Goal: Task Accomplishment & Management: Use online tool/utility

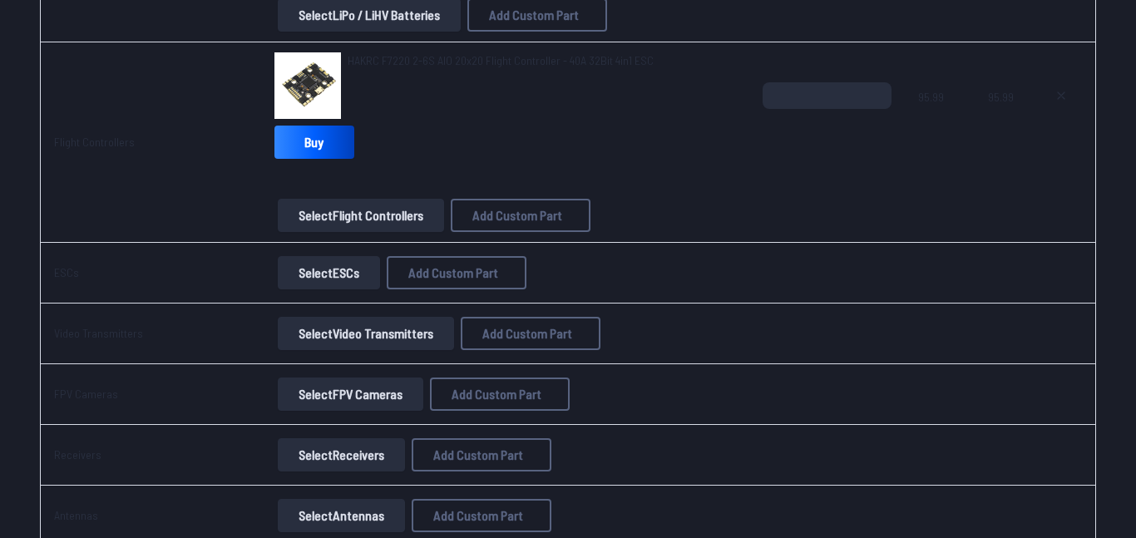
scroll to position [1030, 0]
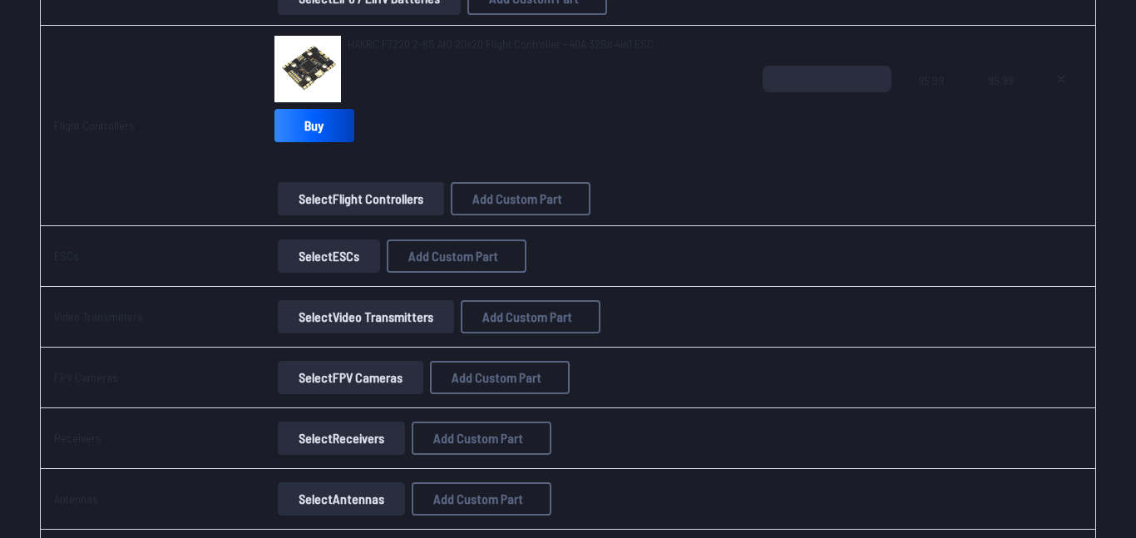
click at [340, 256] on button "Select ESCs" at bounding box center [329, 256] width 102 height 33
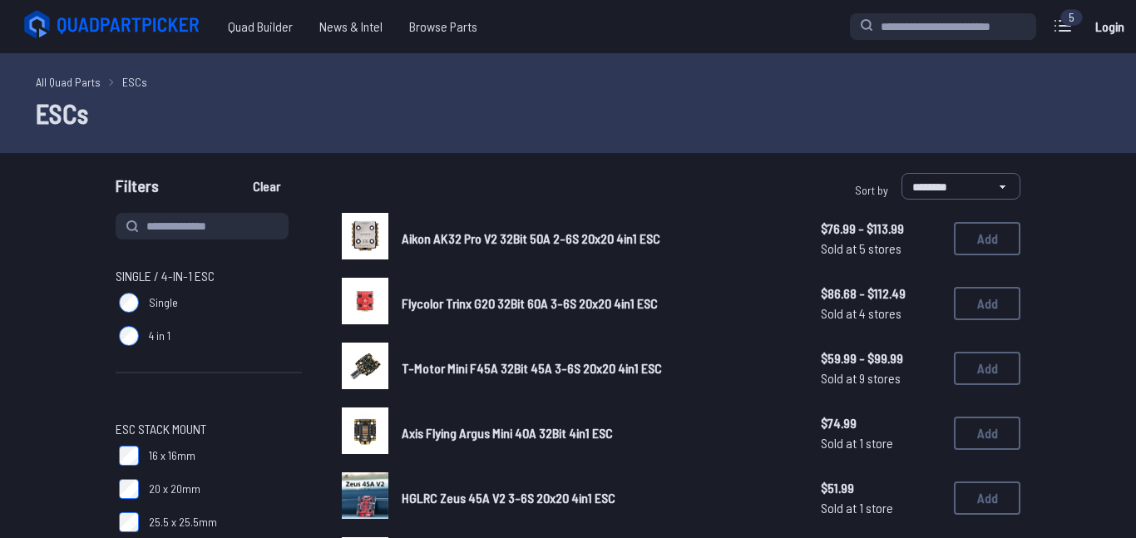
click at [41, 83] on link "All Quad Parts" at bounding box center [68, 81] width 65 height 17
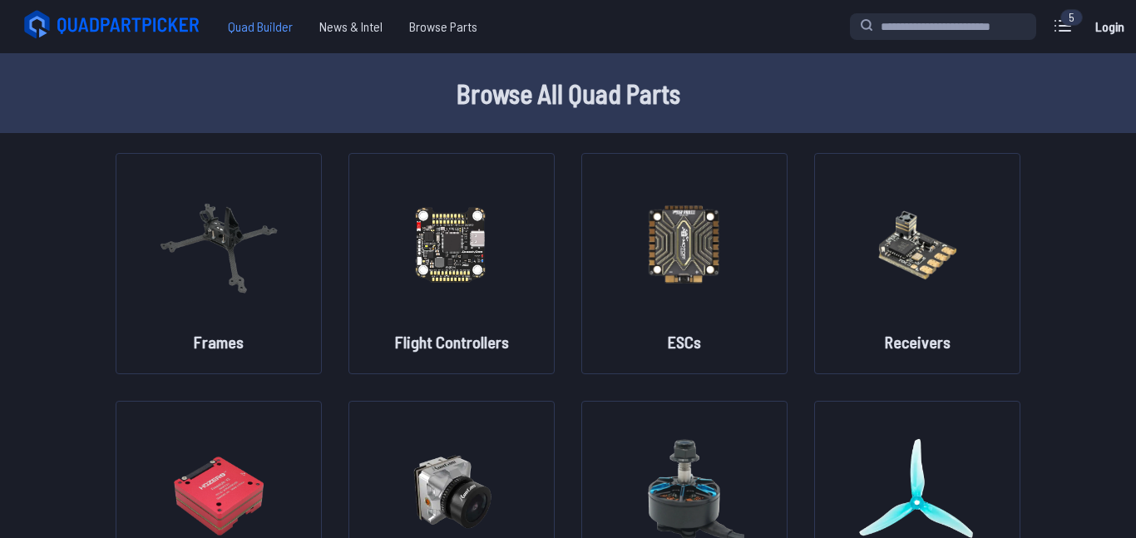
click at [262, 29] on span "Quad Builder" at bounding box center [260, 26] width 91 height 33
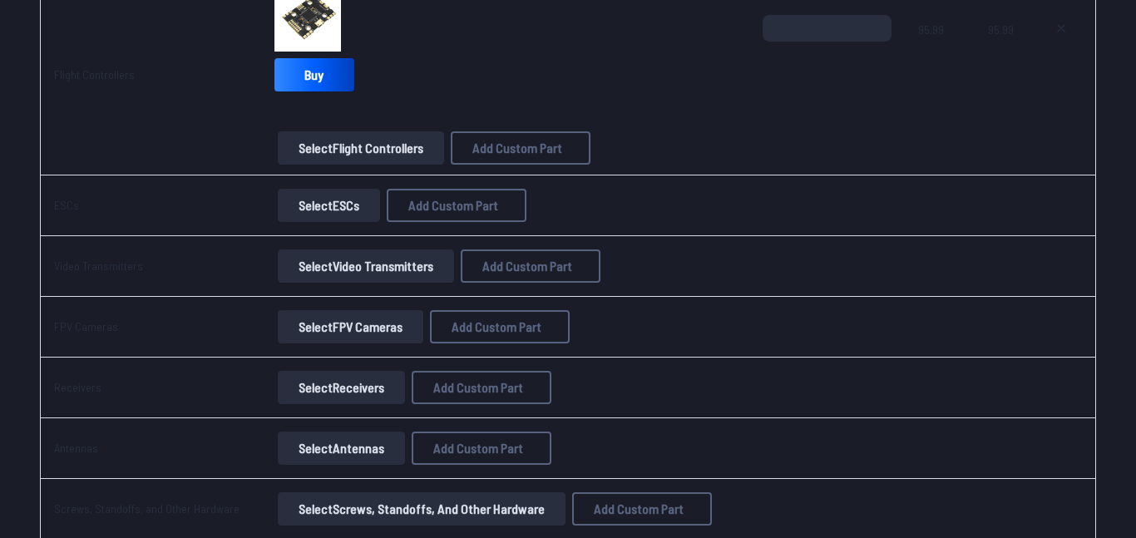
scroll to position [1087, 0]
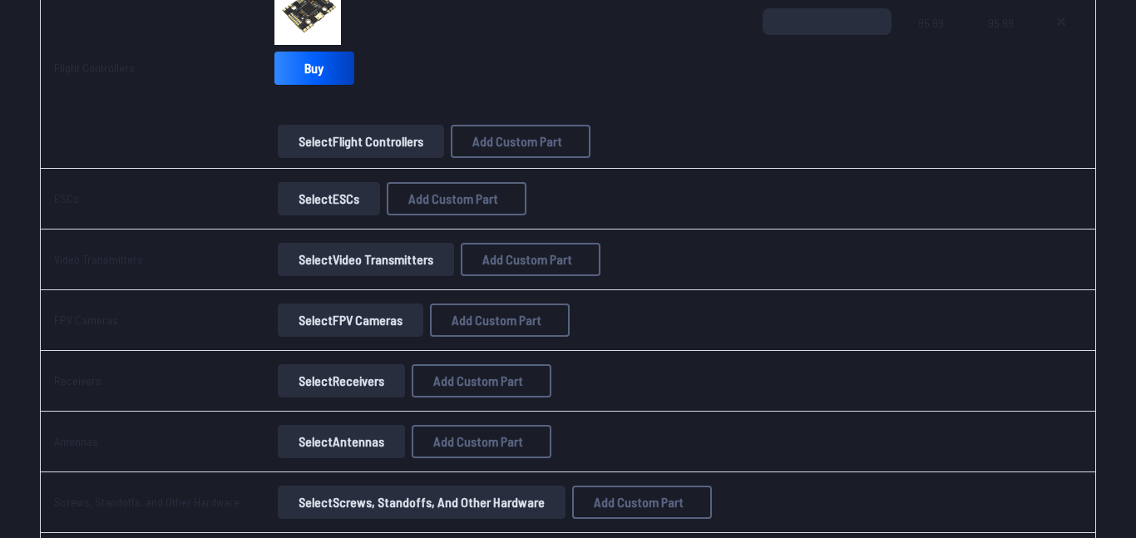
click at [342, 257] on button "Select Video Transmitters" at bounding box center [366, 259] width 176 height 33
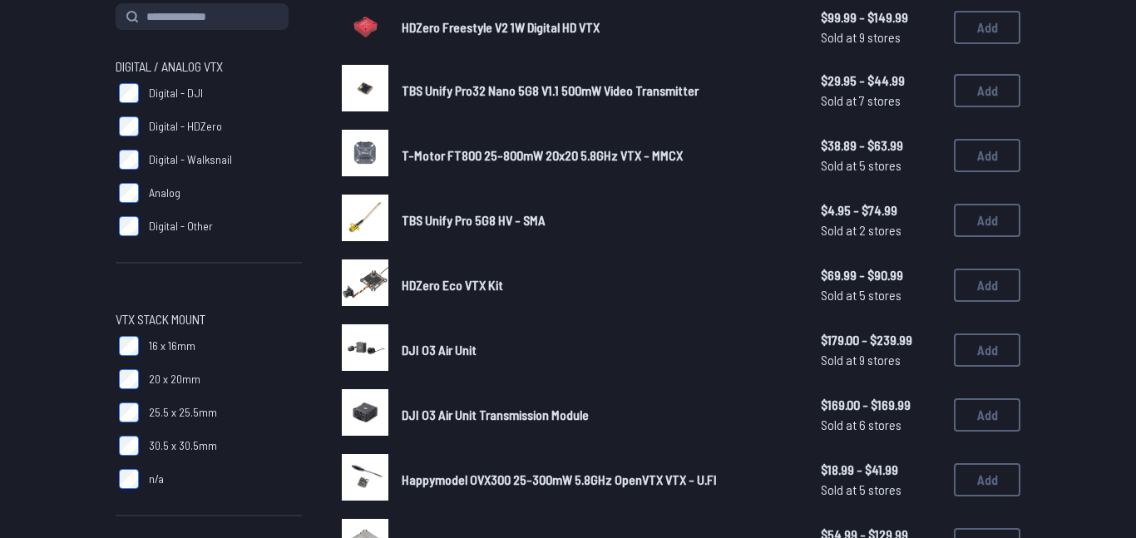
scroll to position [223, 0]
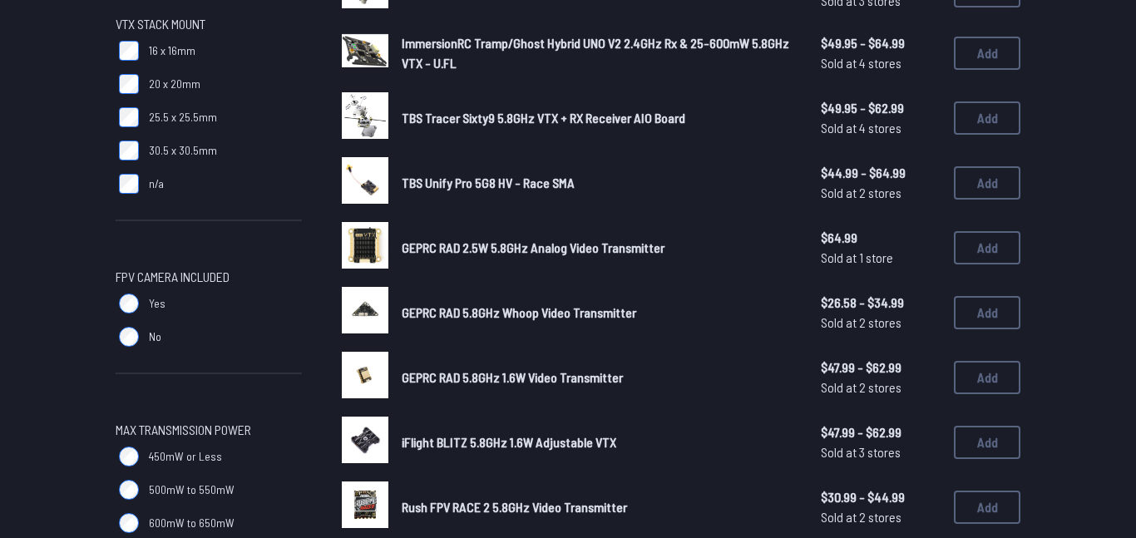
scroll to position [506, 0]
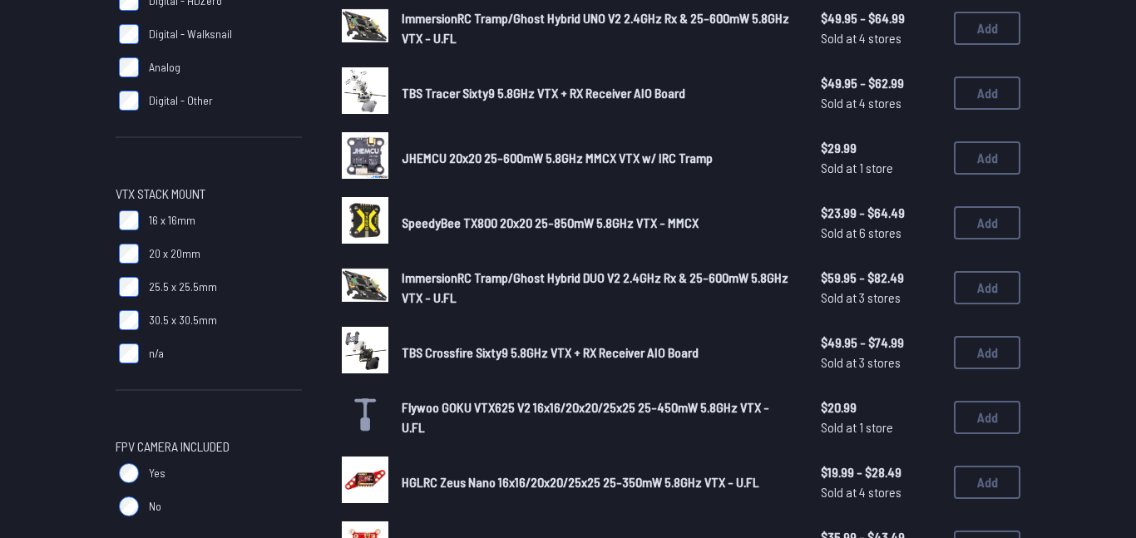
scroll to position [334, 0]
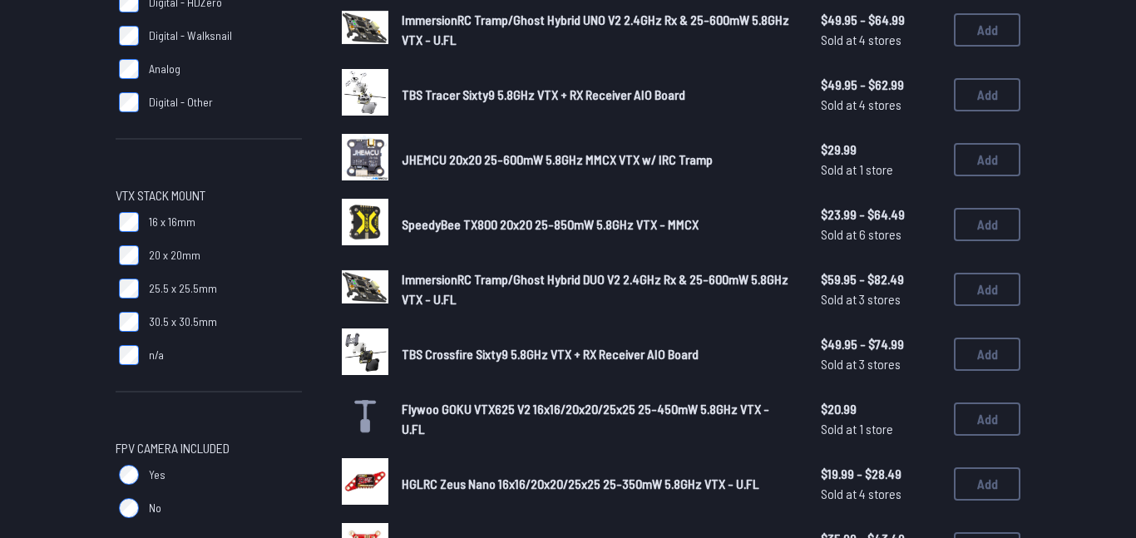
click at [490, 156] on span "JHEMCU 20x20 25-600mW 5.8GHz MMCX VTX w/ IRC Tramp" at bounding box center [557, 159] width 311 height 16
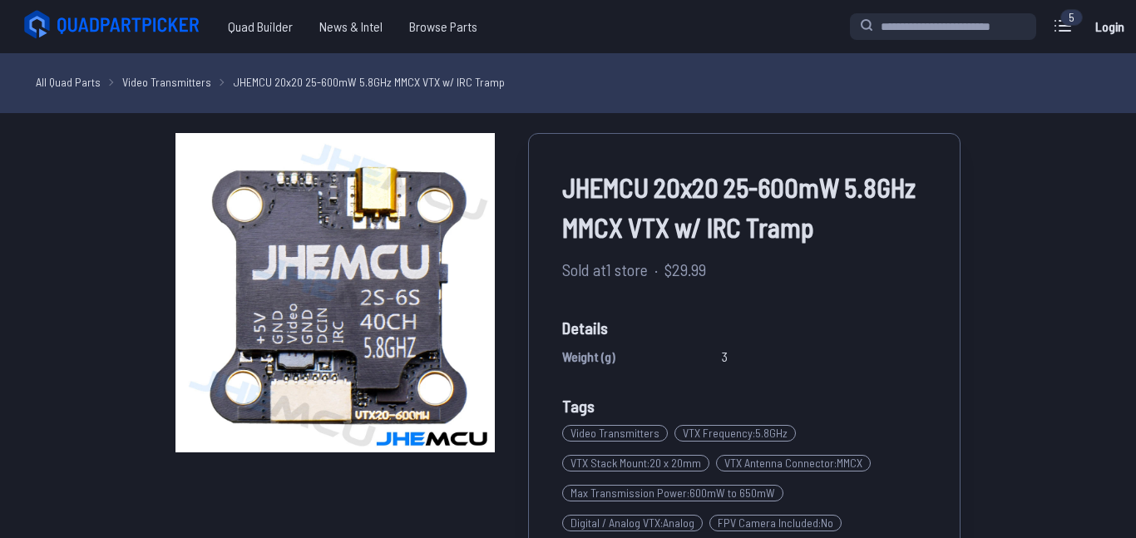
click at [52, 82] on link "All Quad Parts" at bounding box center [68, 81] width 65 height 17
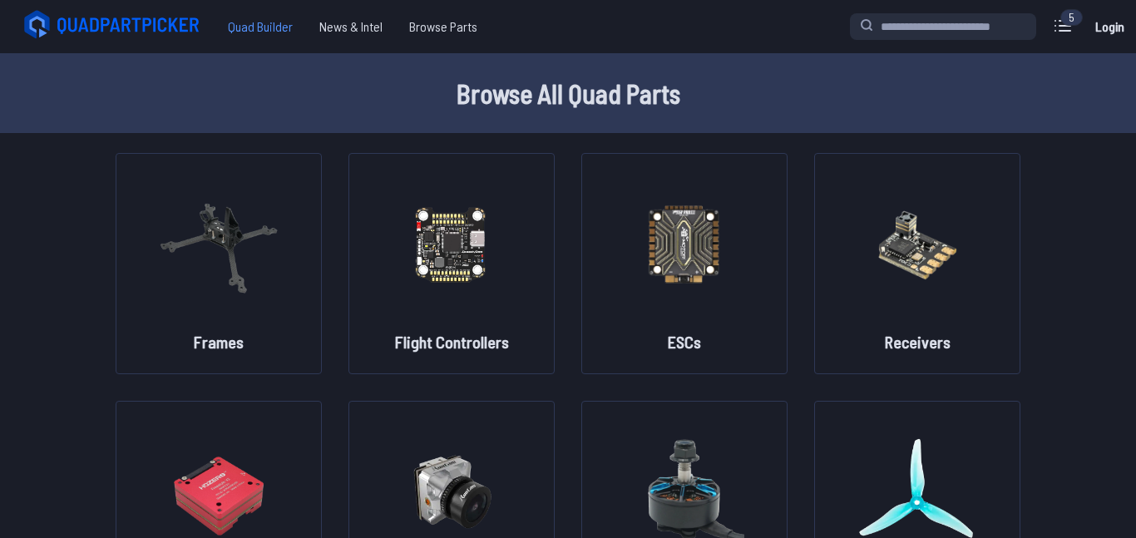
click at [247, 18] on span "Quad Builder" at bounding box center [260, 26] width 91 height 33
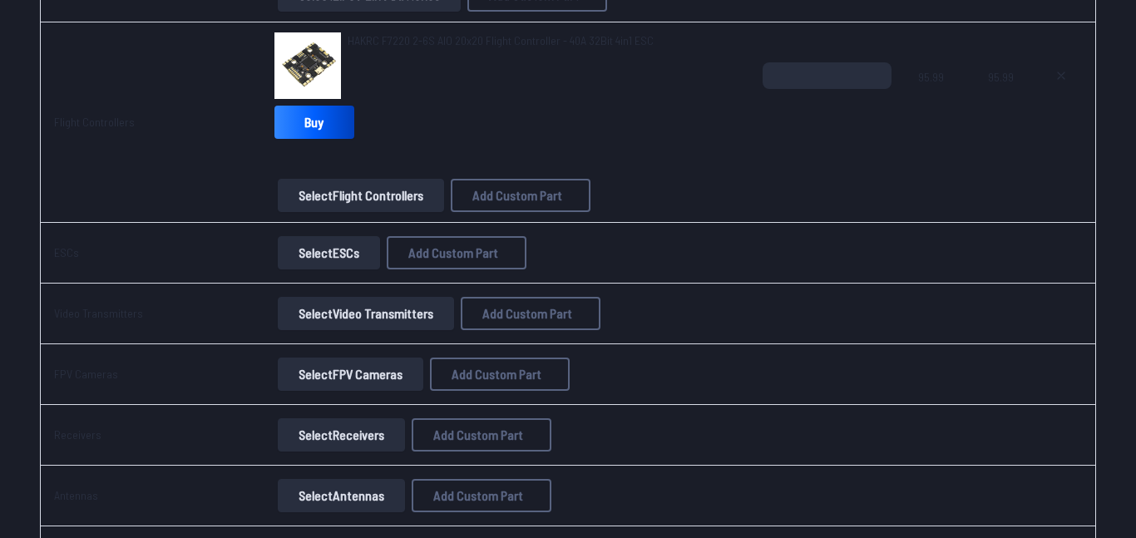
scroll to position [1037, 0]
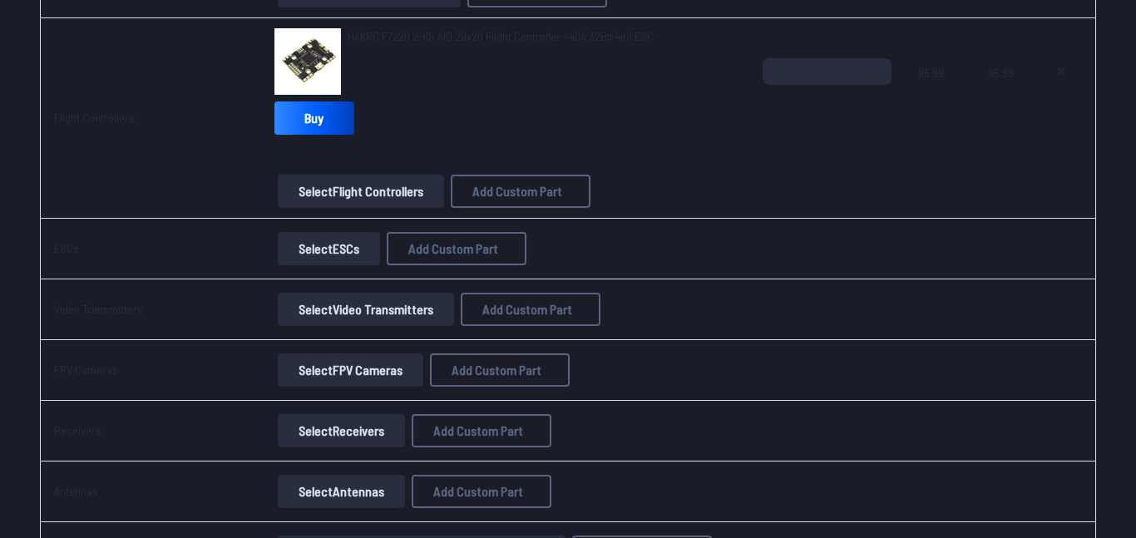
click at [364, 309] on button "Select Video Transmitters" at bounding box center [366, 309] width 176 height 33
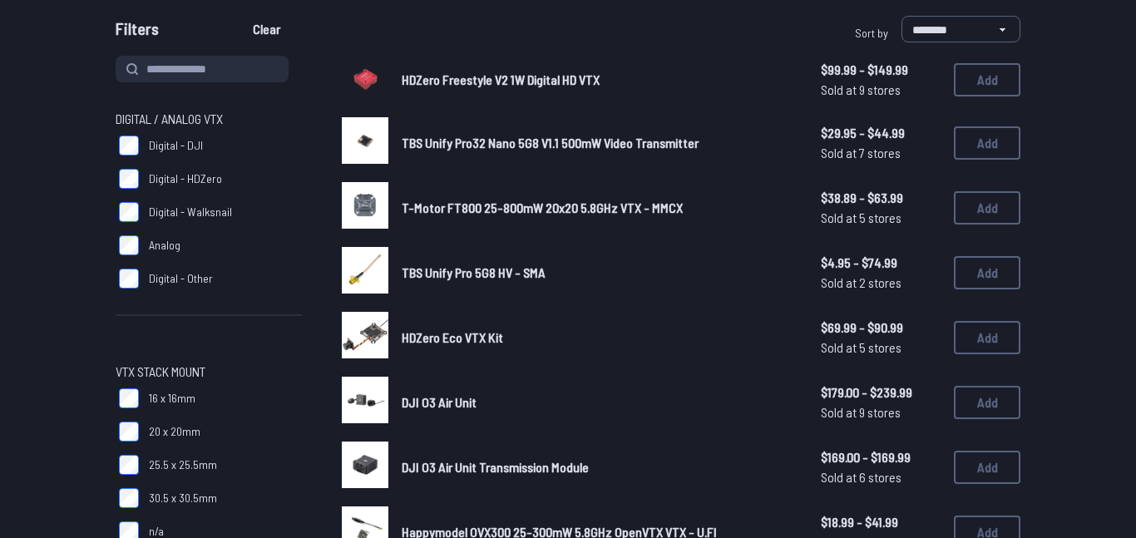
scroll to position [177, 0]
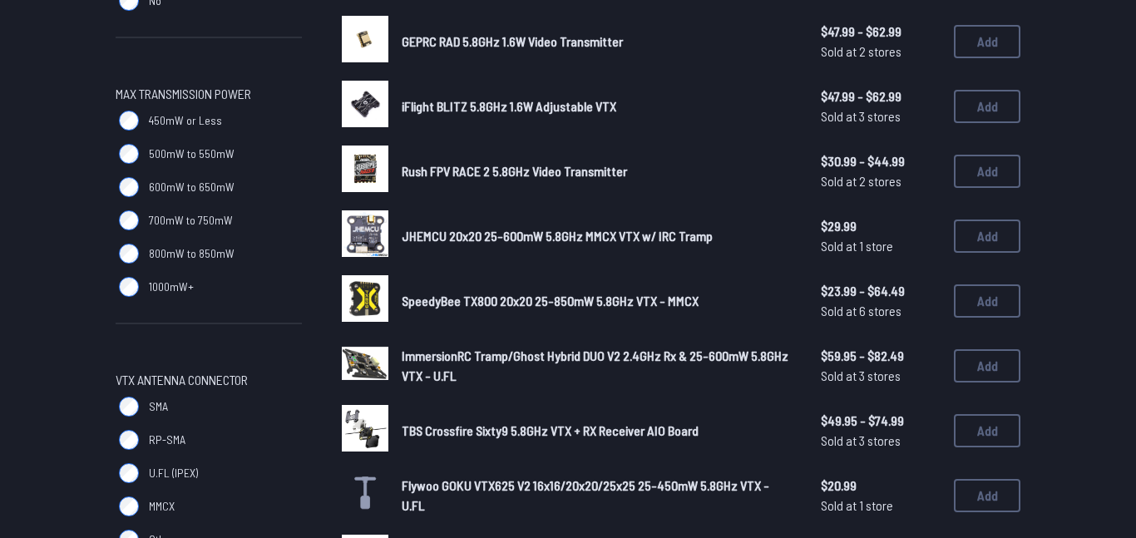
scroll to position [847, 0]
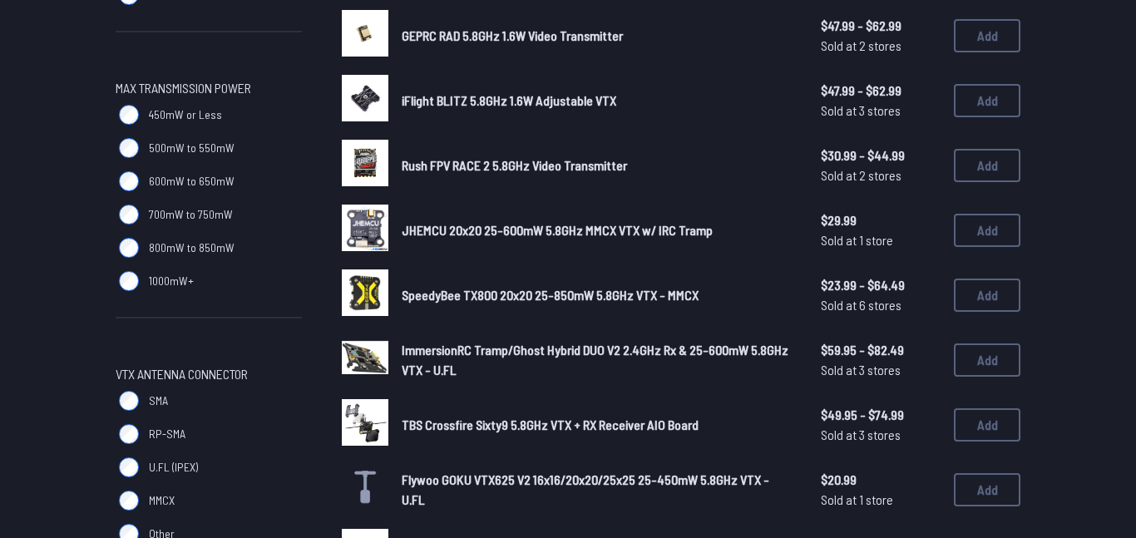
click at [462, 294] on span "SpeedyBee TX800 20x20 25-850mW 5.8GHz VTX - MMCX" at bounding box center [550, 295] width 297 height 16
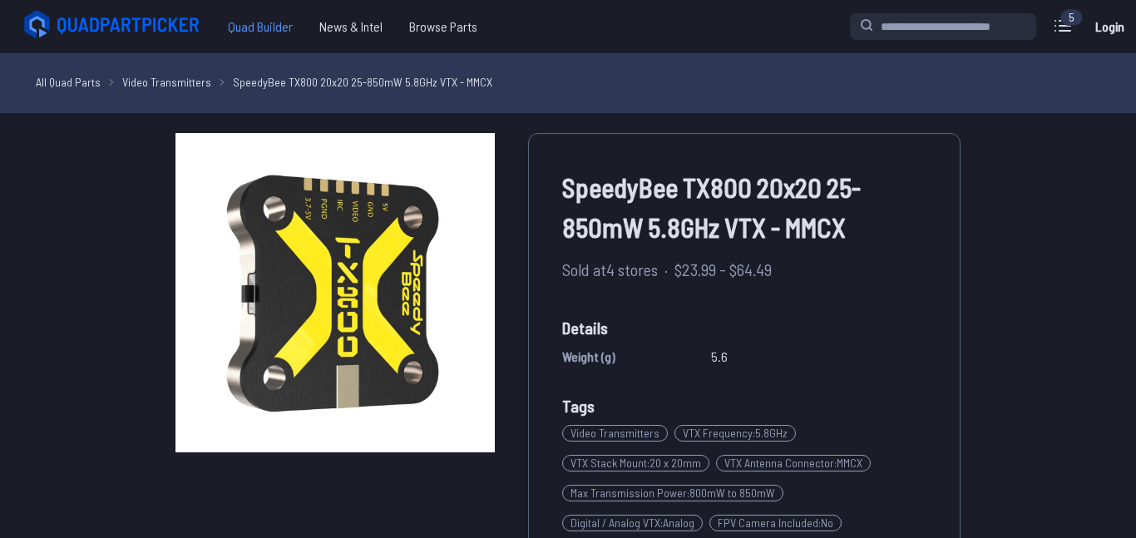
click at [259, 22] on span "Quad Builder" at bounding box center [260, 26] width 91 height 33
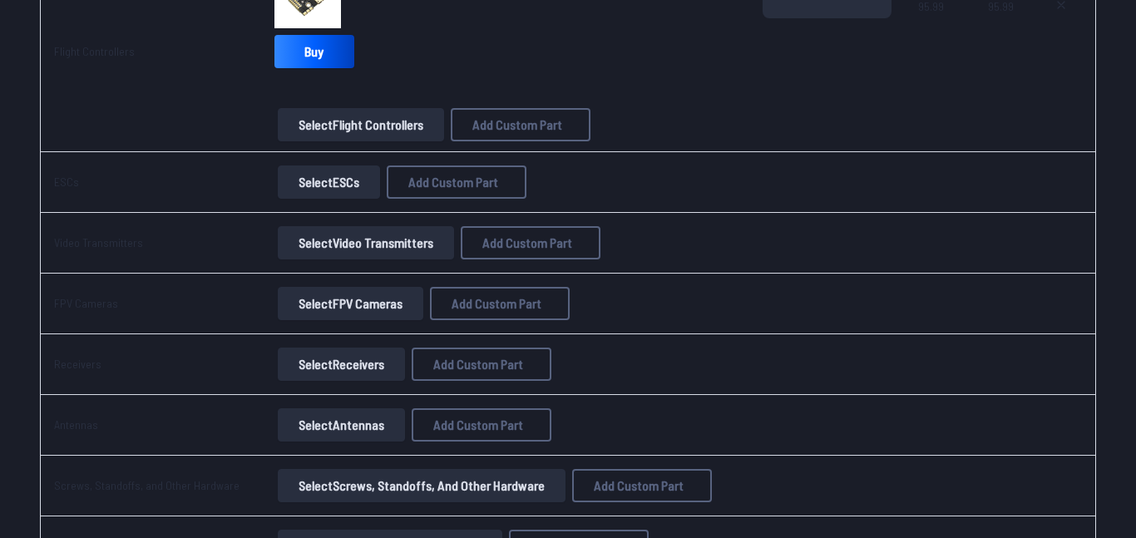
scroll to position [1105, 0]
click at [413, 250] on button "Select Video Transmitters" at bounding box center [366, 241] width 176 height 33
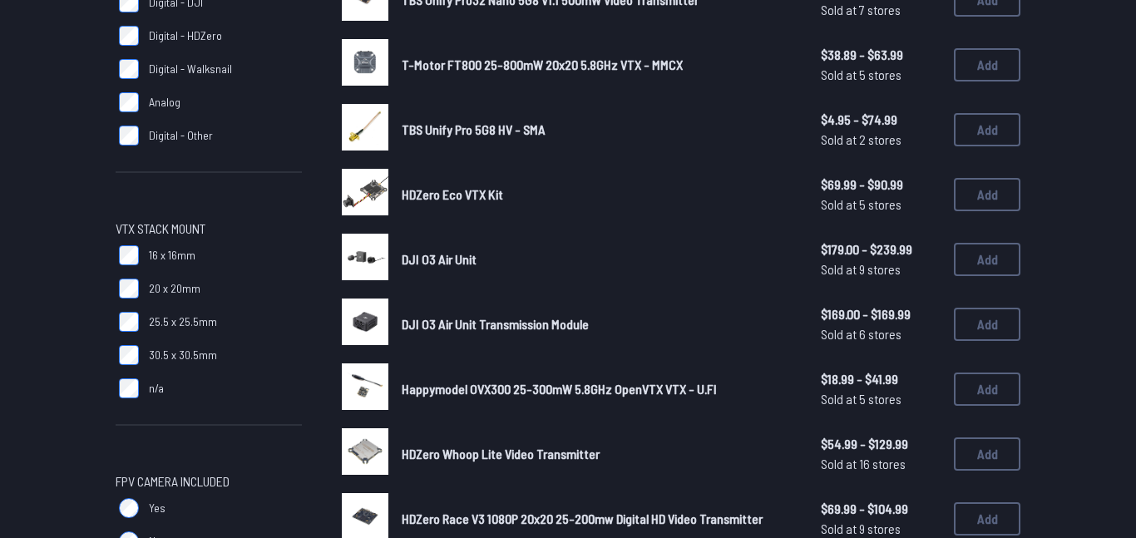
scroll to position [305, 0]
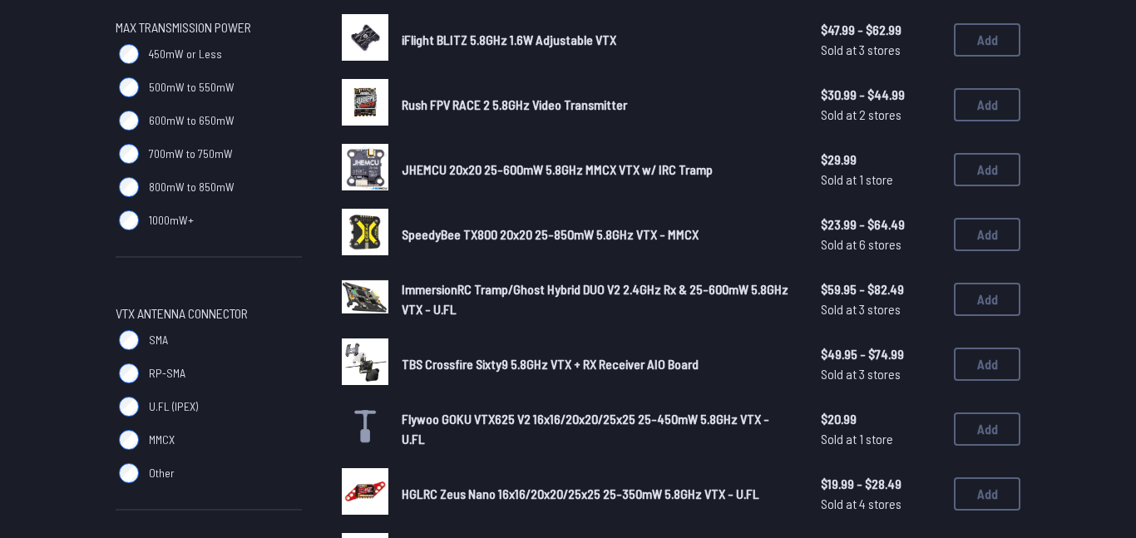
scroll to position [911, 0]
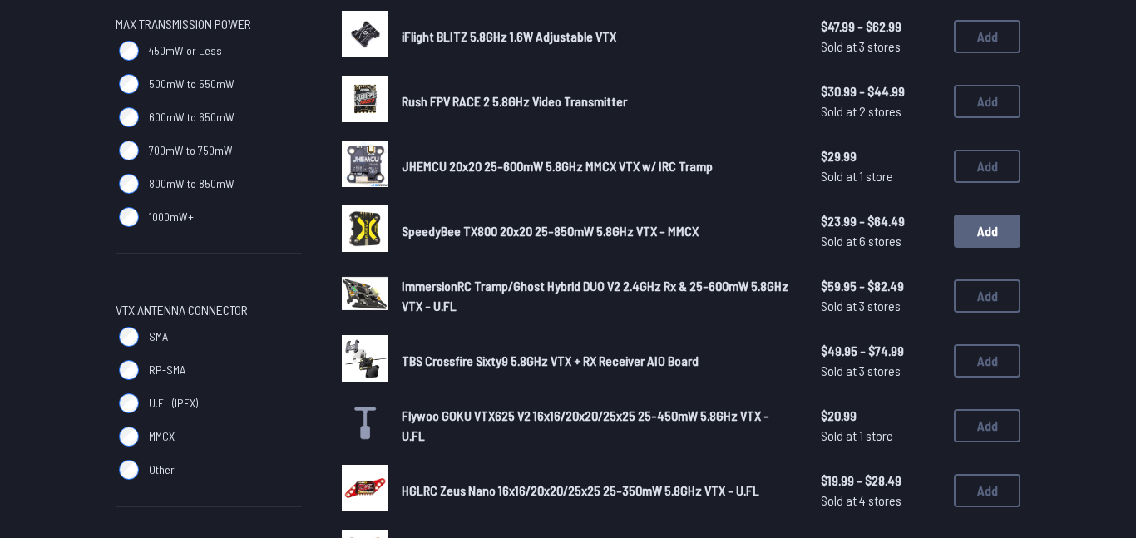
click at [975, 225] on button "Add" at bounding box center [987, 231] width 67 height 33
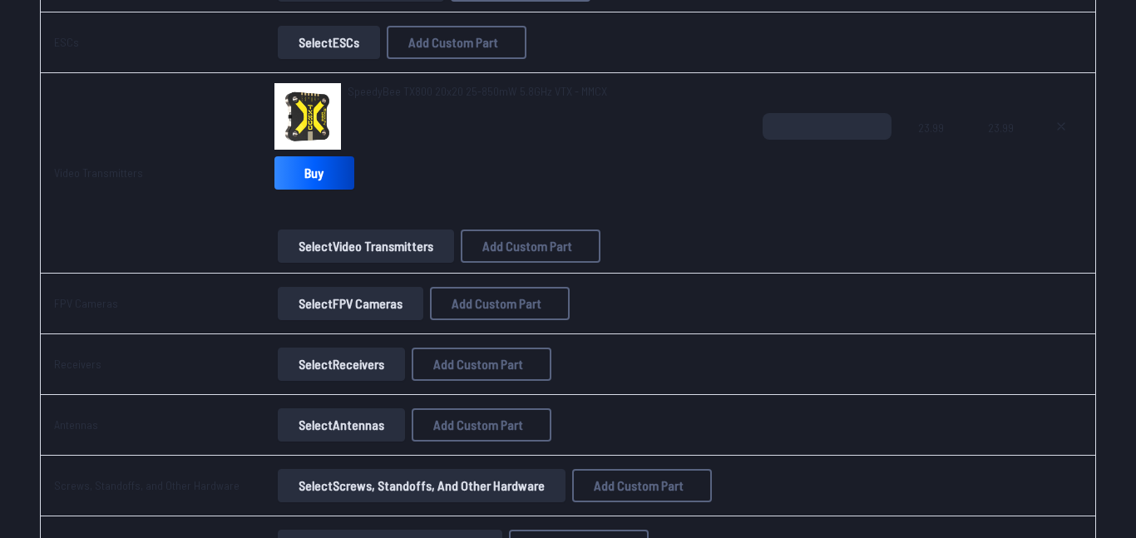
scroll to position [1248, 0]
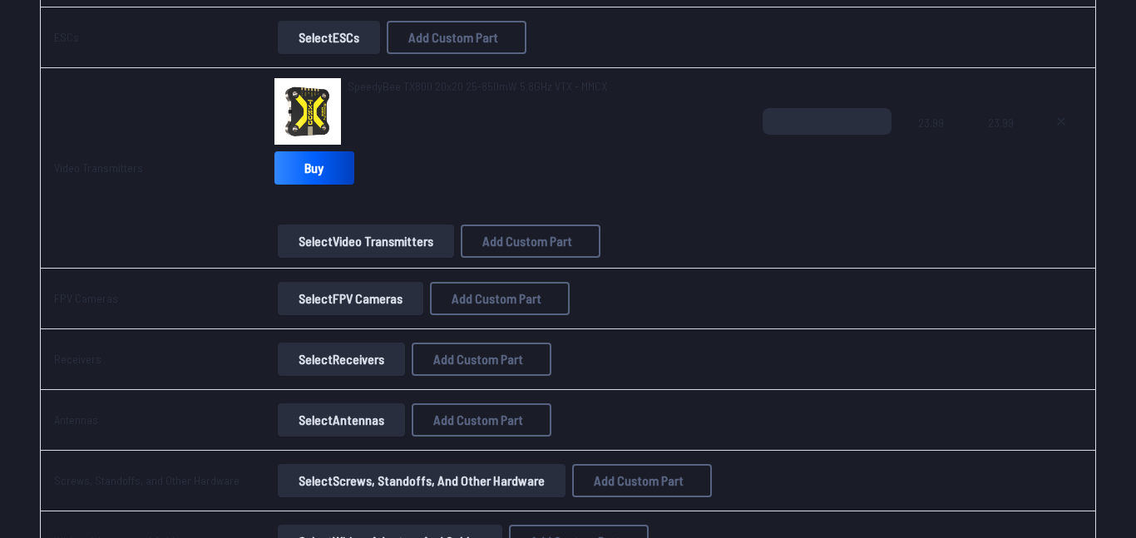
click at [334, 289] on button "Select FPV Cameras" at bounding box center [351, 298] width 146 height 33
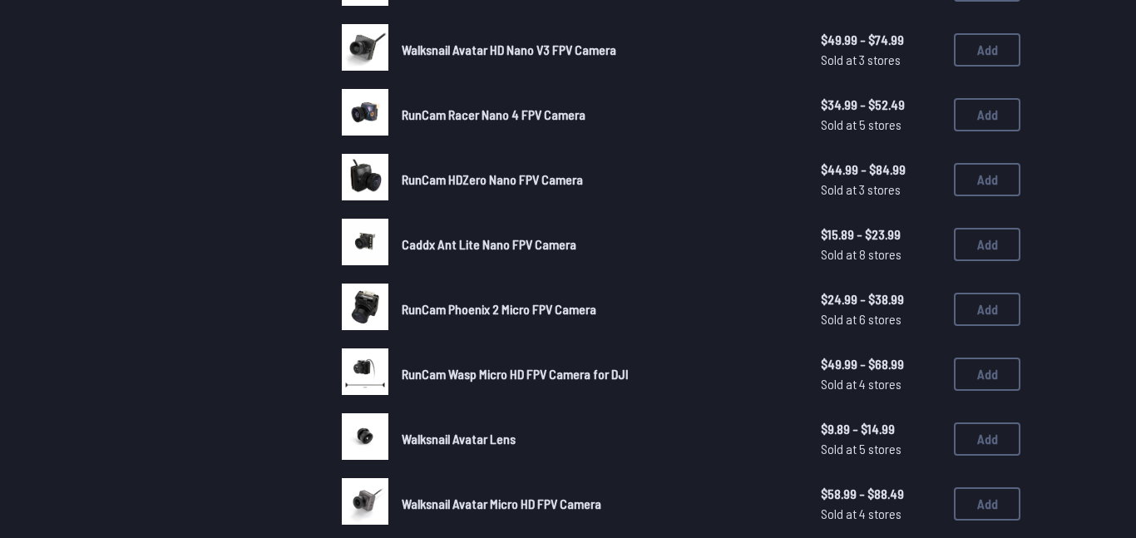
scroll to position [960, 0]
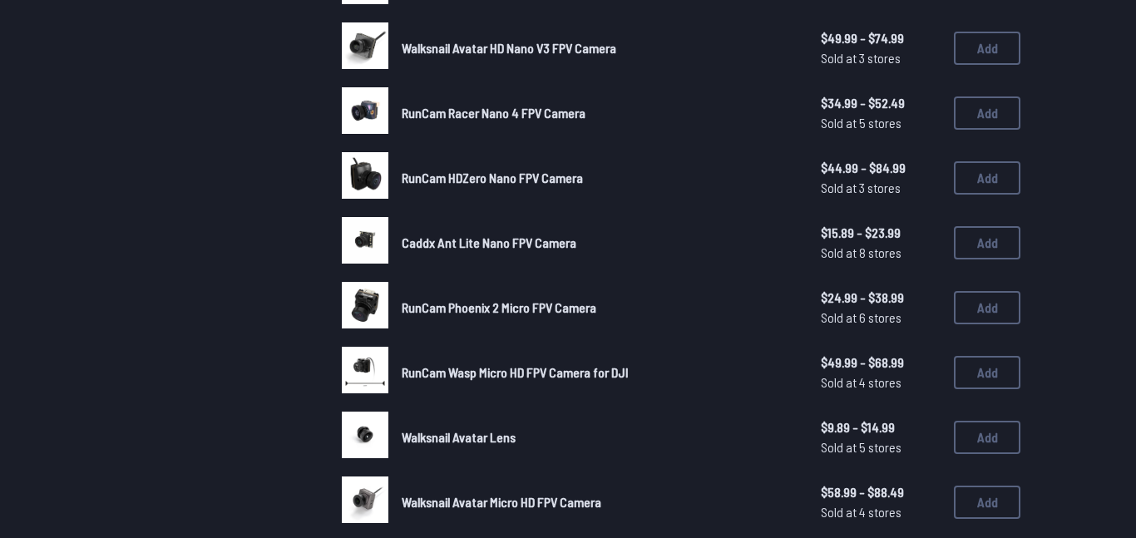
click at [452, 309] on span "RunCam Phoenix 2 Micro FPV Camera" at bounding box center [499, 307] width 195 height 16
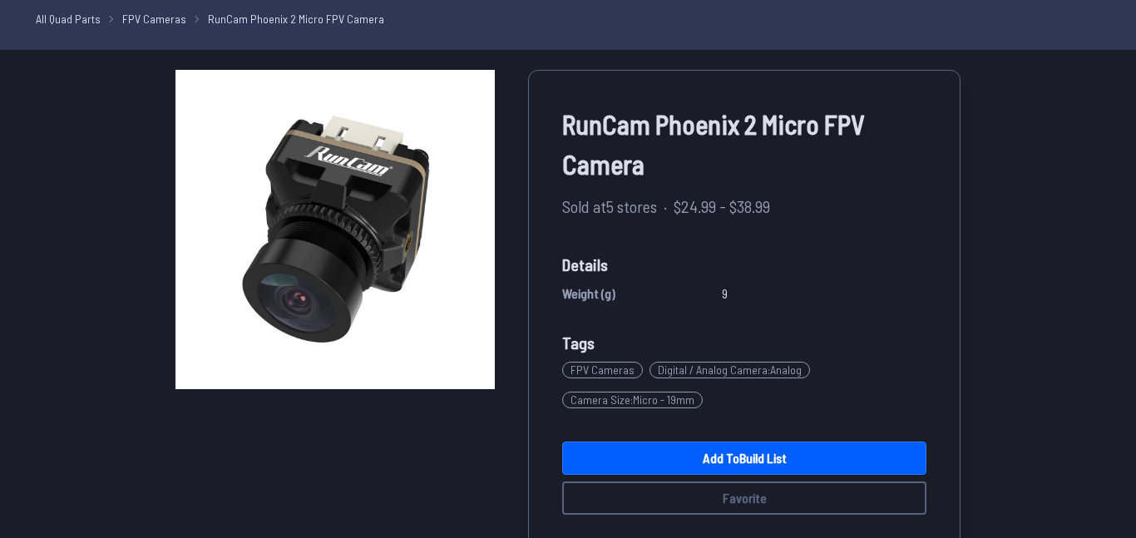
scroll to position [64, 0]
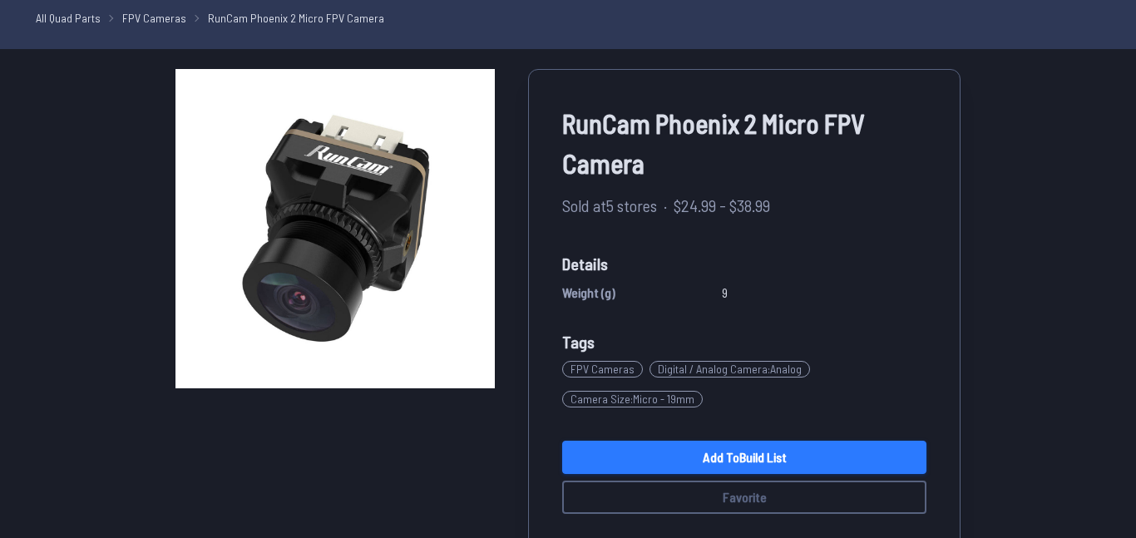
click at [686, 455] on link "Add to Build List" at bounding box center [744, 457] width 364 height 33
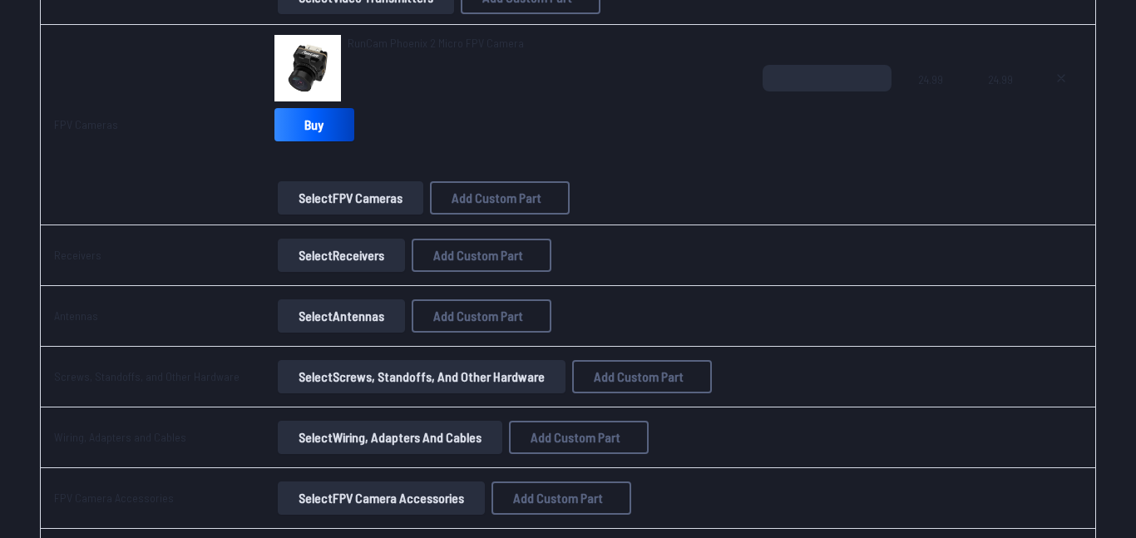
scroll to position [1490, 0]
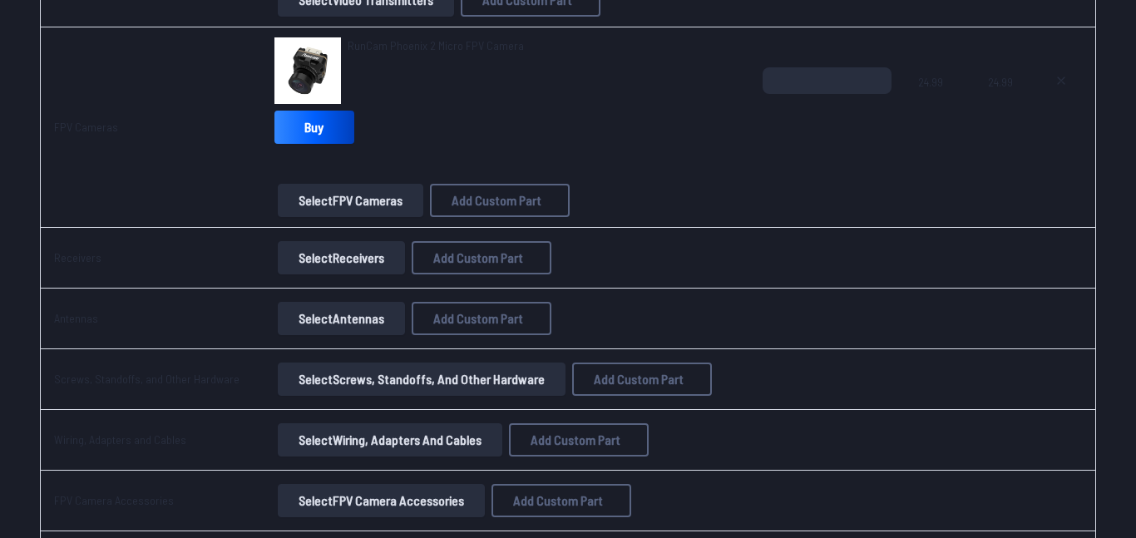
click at [339, 257] on button "Select Receivers" at bounding box center [341, 257] width 127 height 33
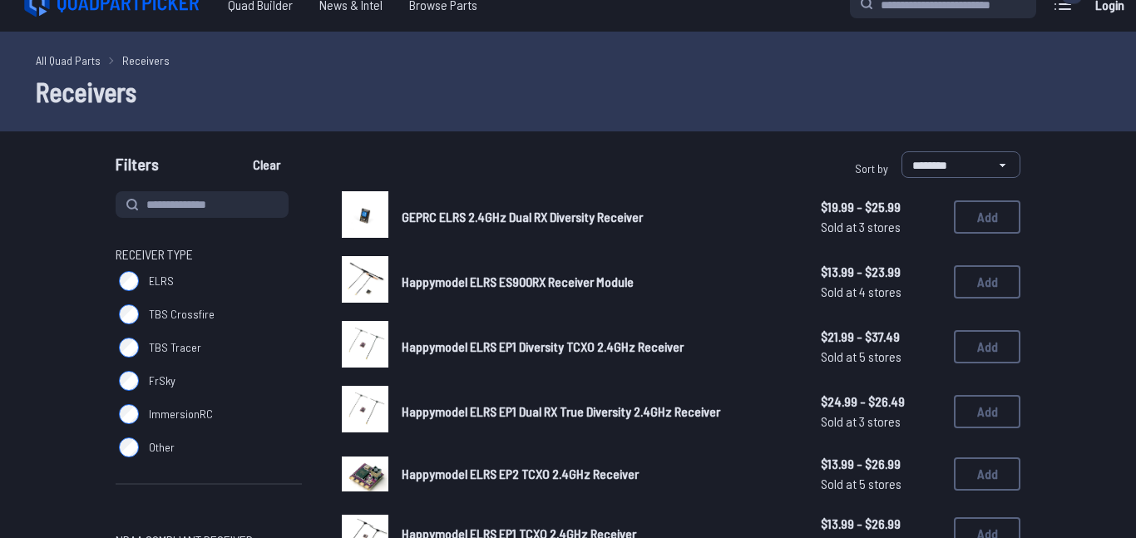
scroll to position [22, 0]
click at [917, 162] on select "**********" at bounding box center [961, 164] width 119 height 27
select select "*********"
click at [902, 151] on select "**********" at bounding box center [961, 164] width 119 height 27
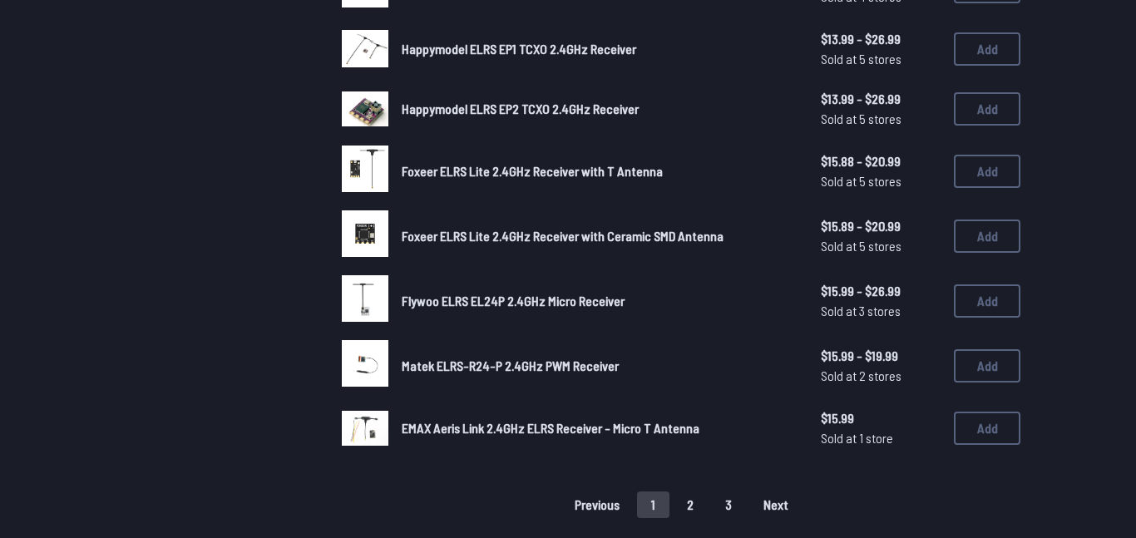
scroll to position [1032, 0]
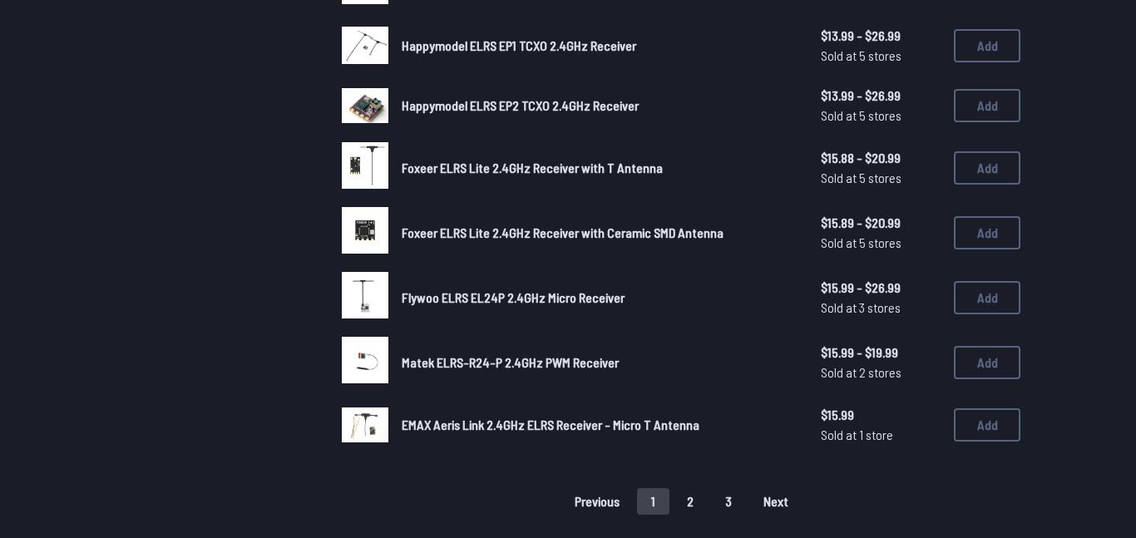
click at [687, 501] on button "2" at bounding box center [690, 501] width 35 height 27
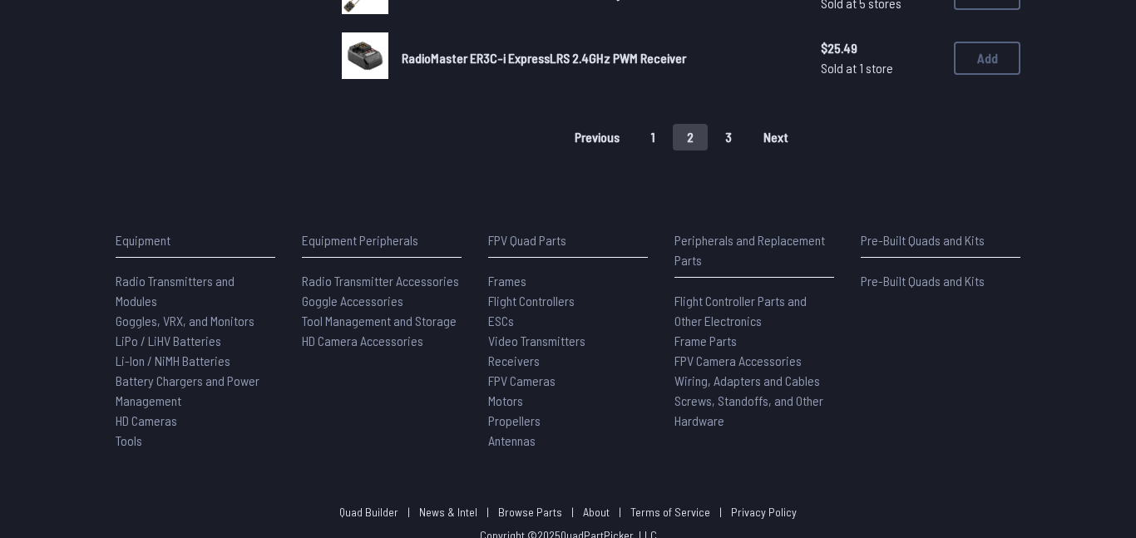
scroll to position [1427, 0]
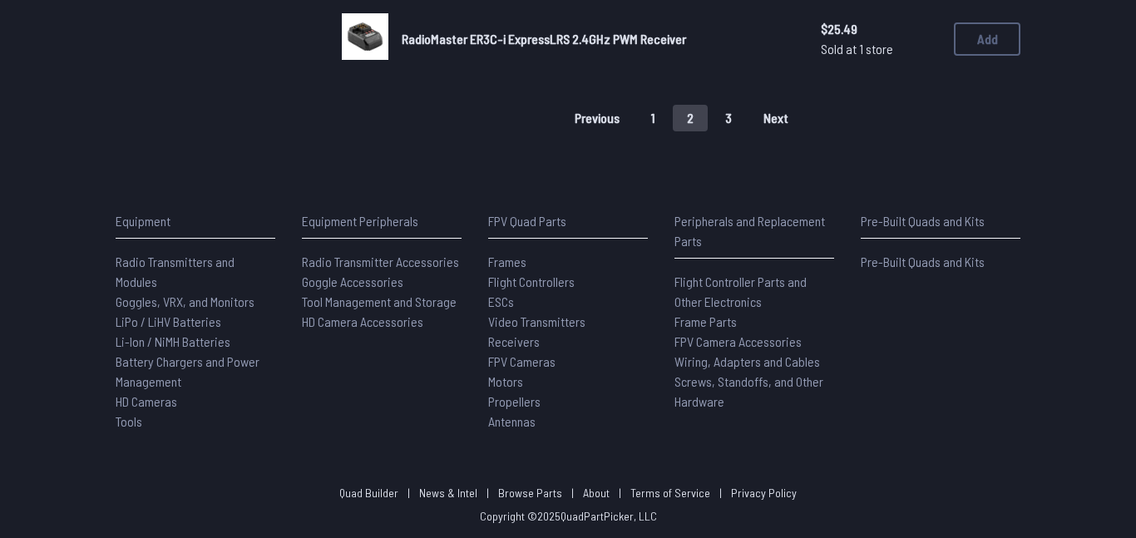
click at [656, 121] on button "1" at bounding box center [653, 118] width 32 height 27
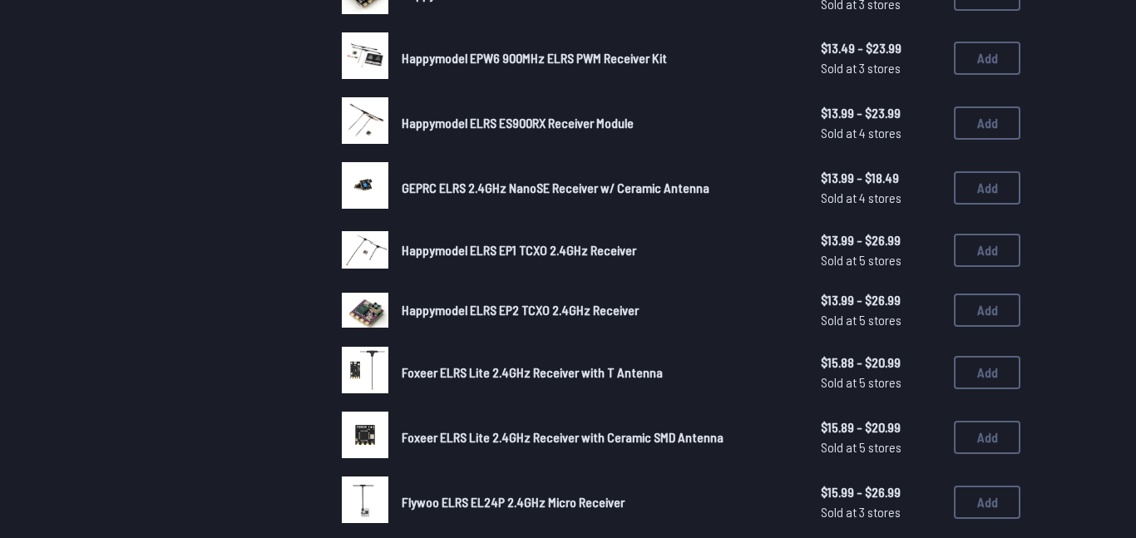
scroll to position [828, 0]
click at [605, 255] on span "Happymodel ELRS EP1 TCXO 2.4GHz Receiver" at bounding box center [519, 249] width 235 height 16
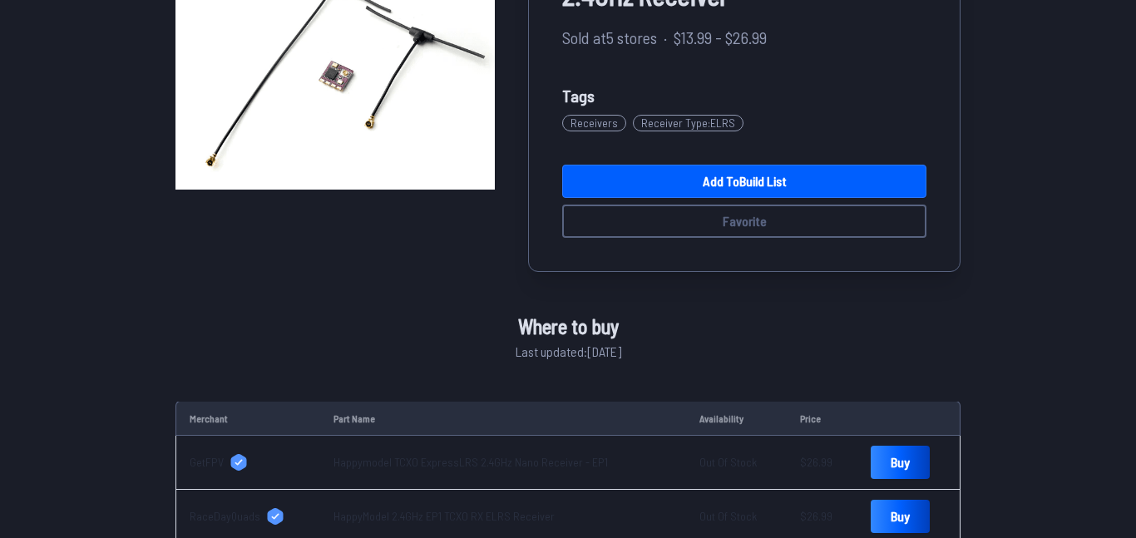
scroll to position [230, 0]
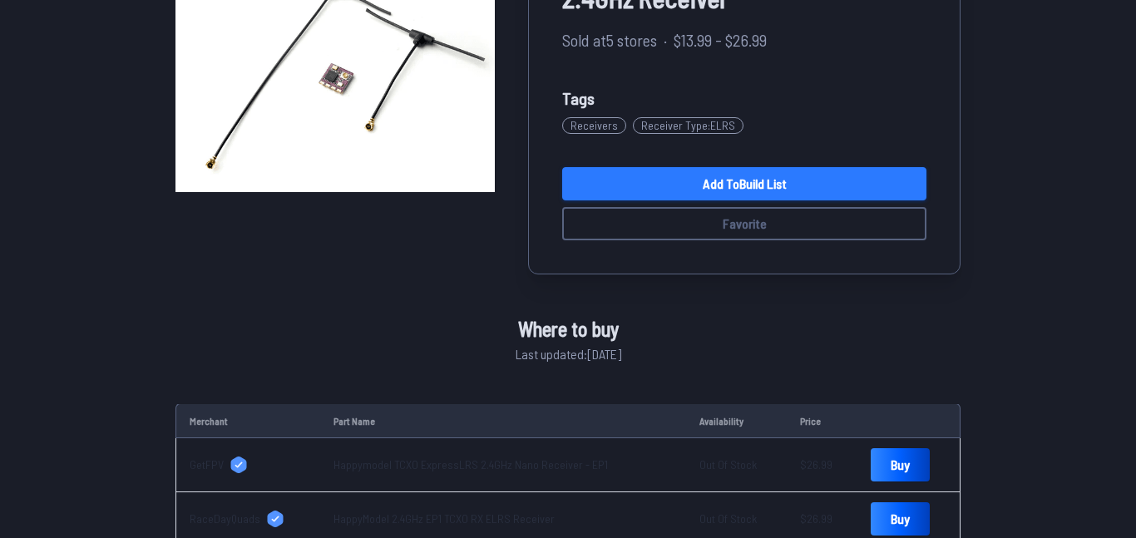
click at [648, 186] on link "Add to Build List" at bounding box center [744, 183] width 364 height 33
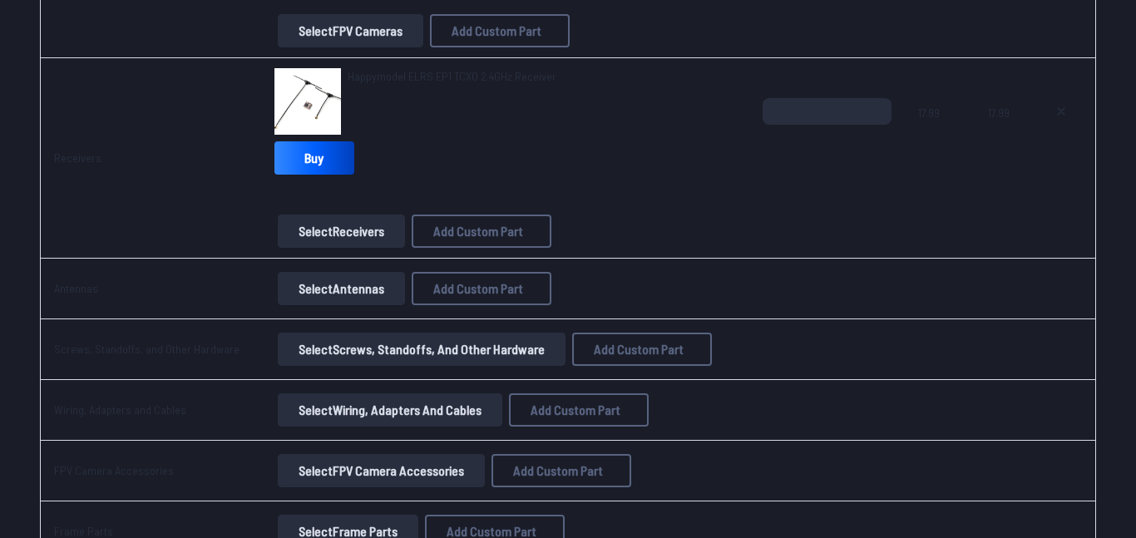
scroll to position [1674, 0]
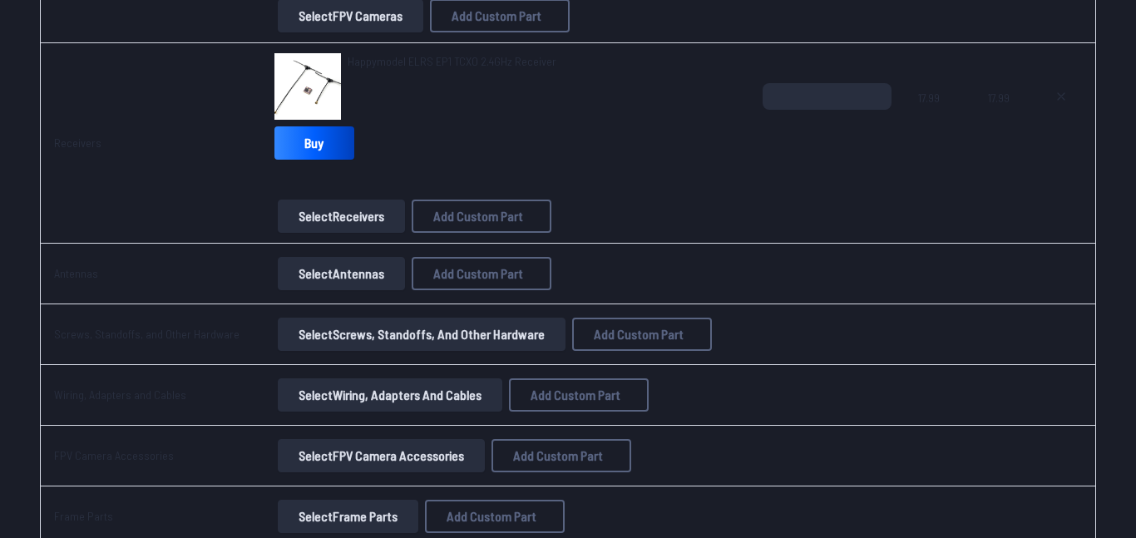
click at [358, 272] on button "Select Antennas" at bounding box center [341, 273] width 127 height 33
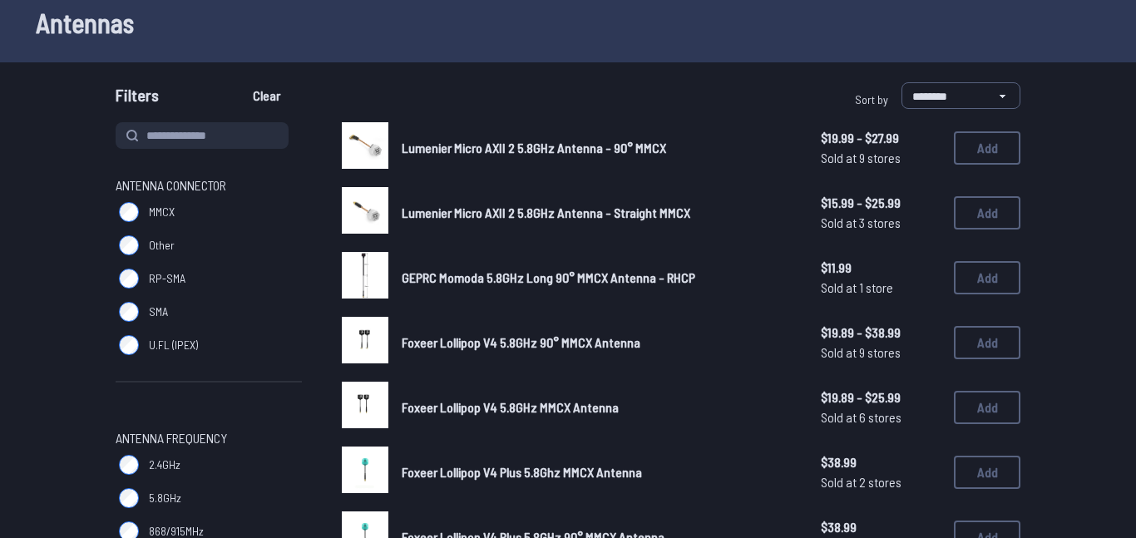
scroll to position [91, 0]
click at [249, 96] on button "Clear" at bounding box center [267, 95] width 56 height 27
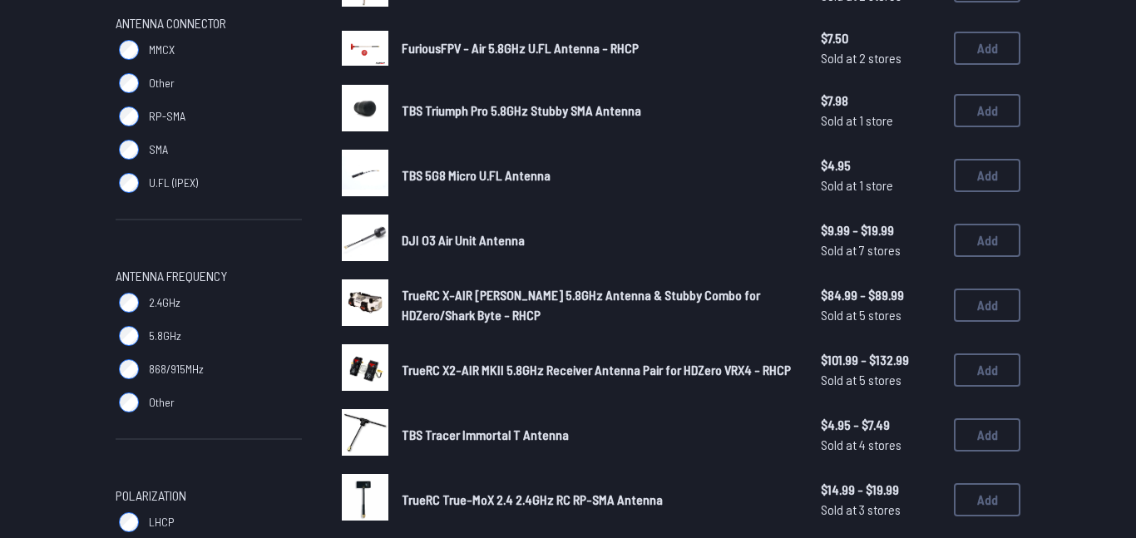
scroll to position [268, 0]
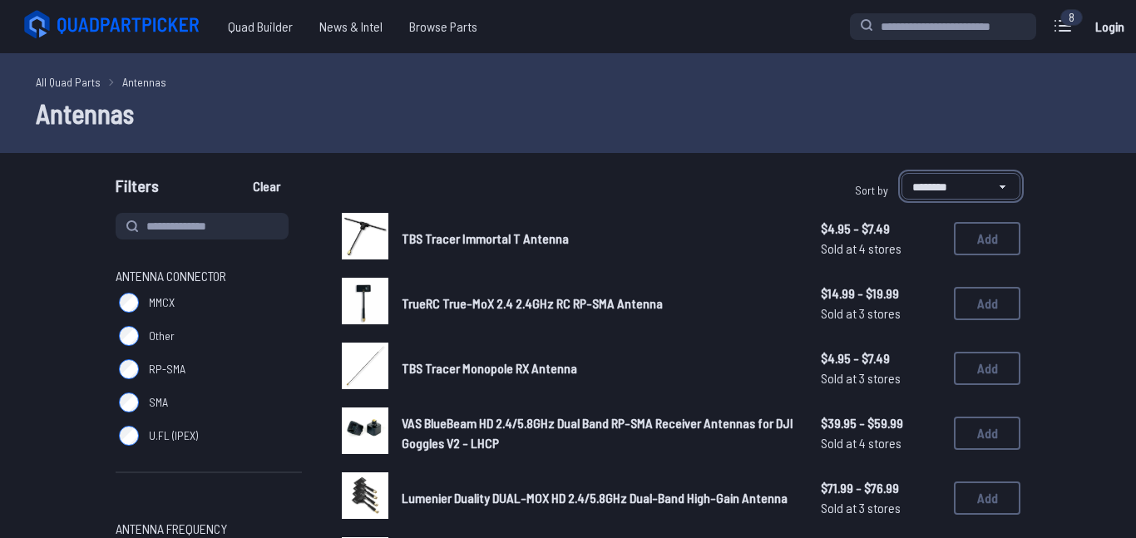
click at [952, 182] on select "**********" at bounding box center [961, 186] width 119 height 27
select select "*********"
click at [902, 173] on select "**********" at bounding box center [961, 186] width 119 height 27
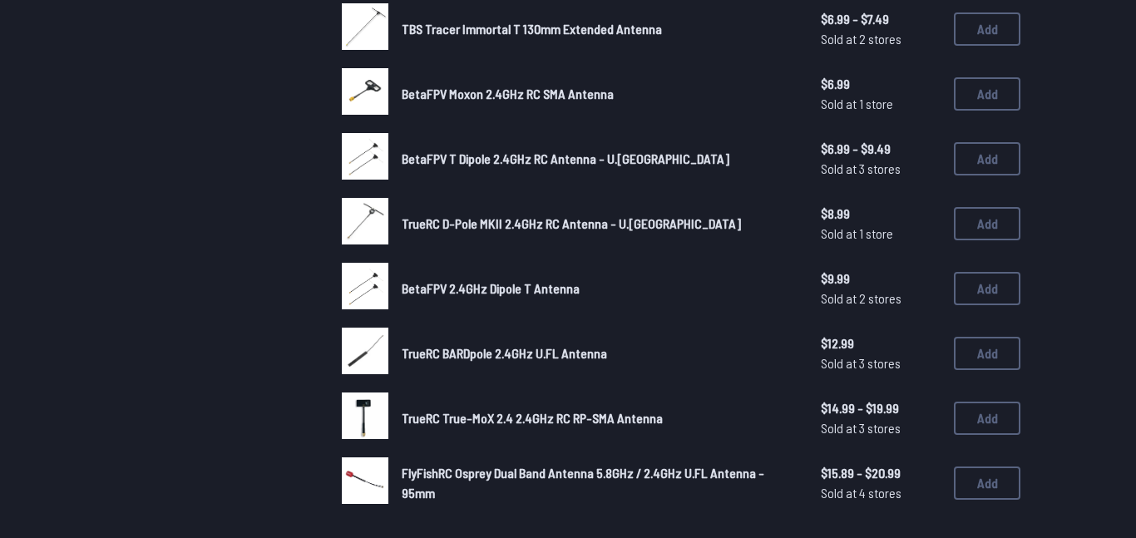
scroll to position [989, 0]
click at [518, 291] on span "BetaFPV 2.4GHz Dipole T Antenna" at bounding box center [491, 287] width 178 height 16
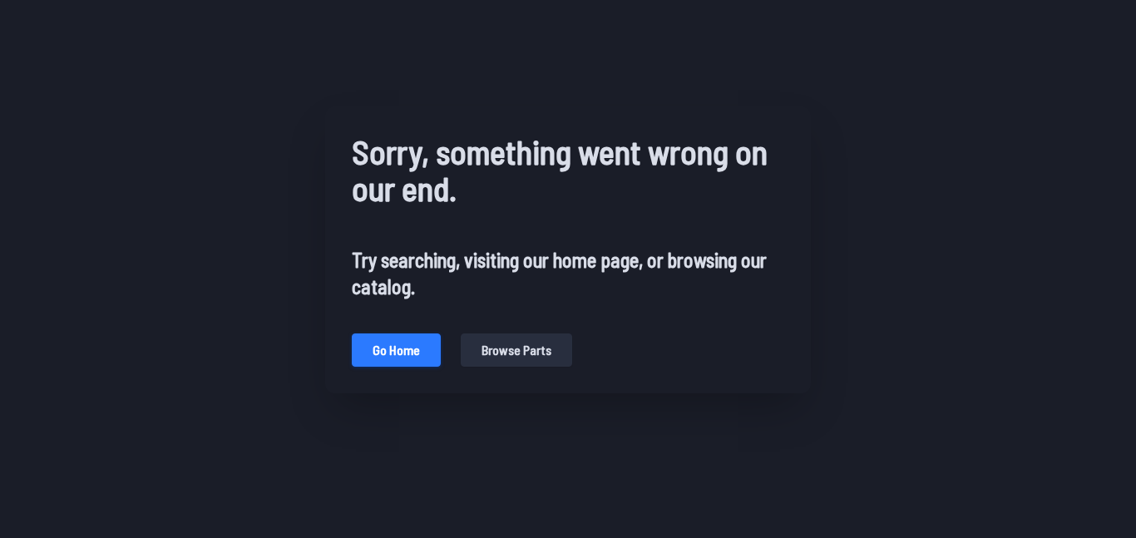
click at [414, 338] on button "Go home" at bounding box center [396, 350] width 89 height 33
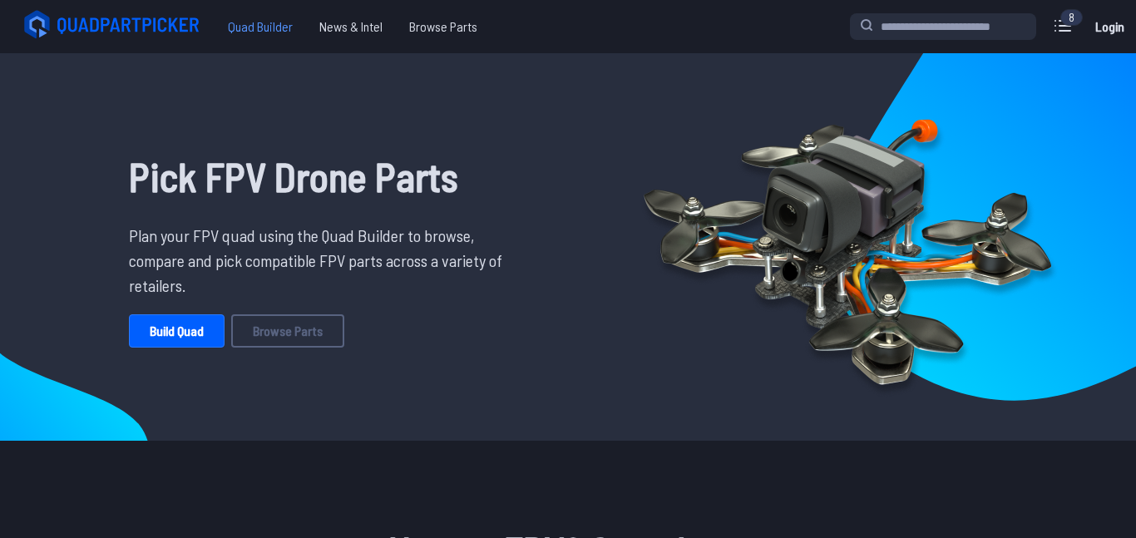
click at [247, 29] on span "Quad Builder" at bounding box center [260, 26] width 91 height 33
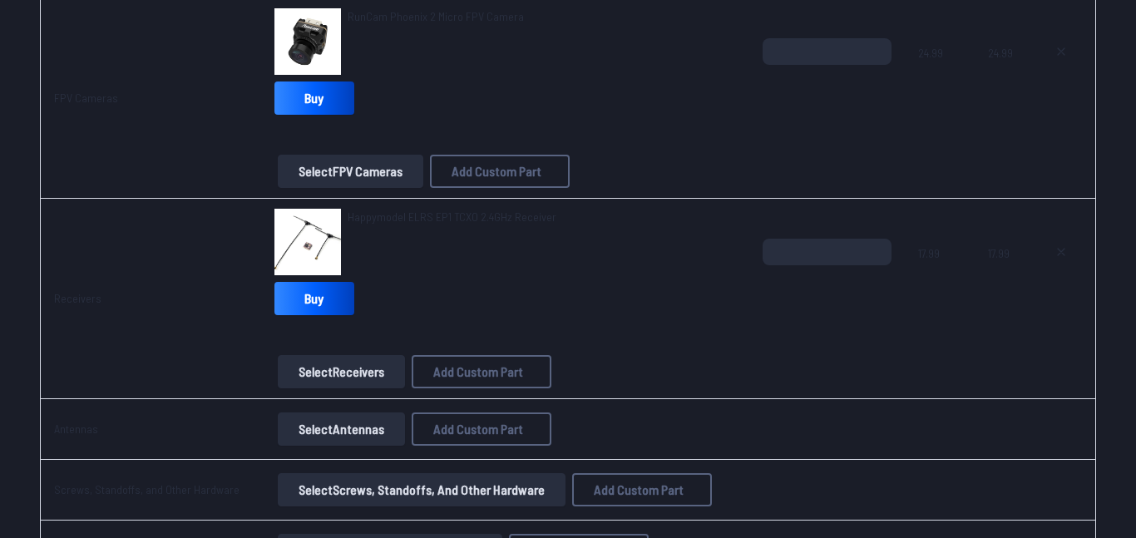
scroll to position [1523, 0]
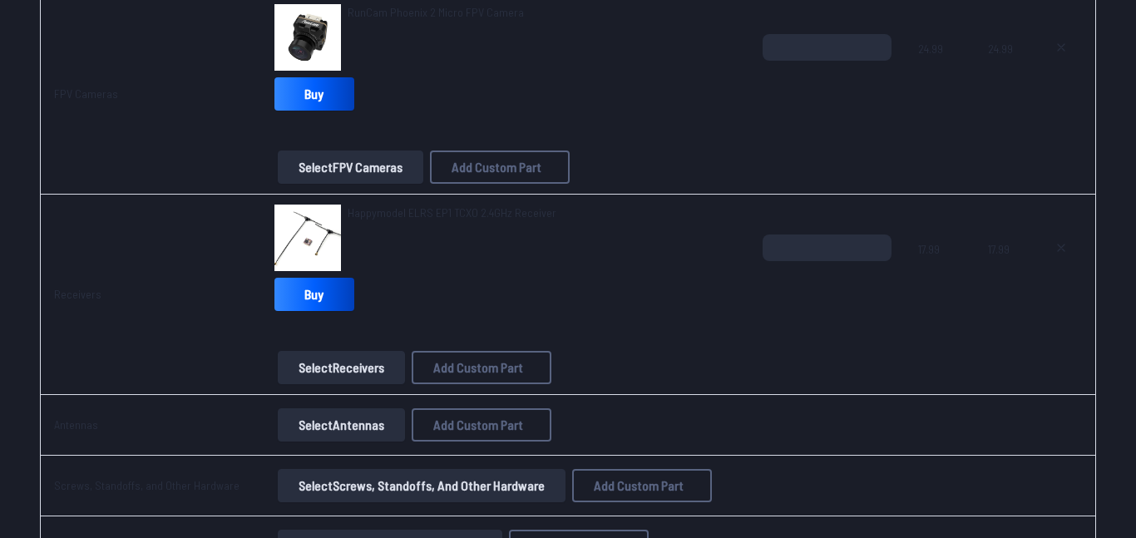
click at [349, 360] on button "Select Receivers" at bounding box center [341, 367] width 127 height 33
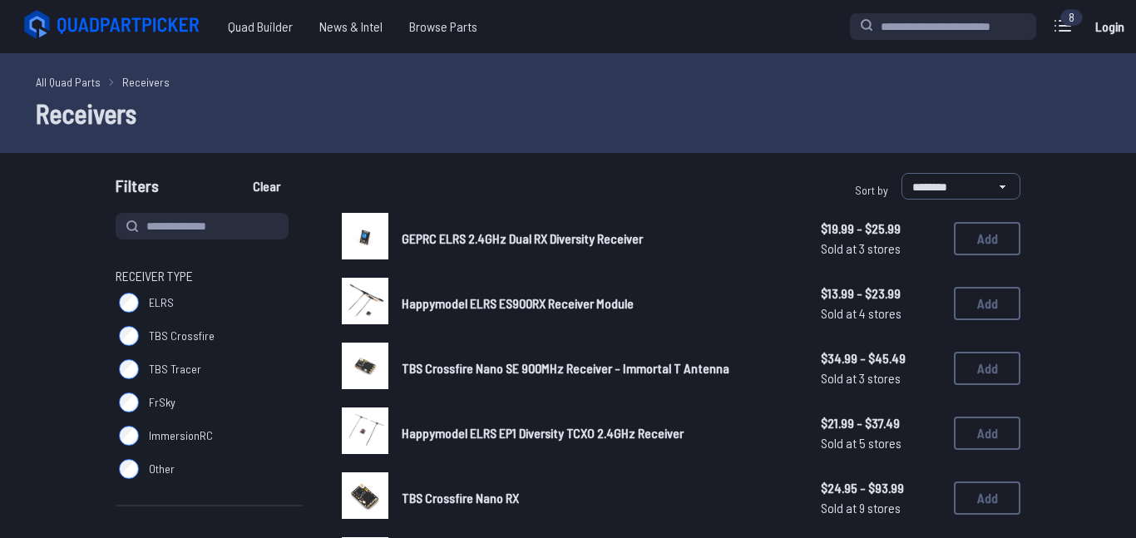
click at [144, 305] on label "ELRS" at bounding box center [209, 302] width 186 height 33
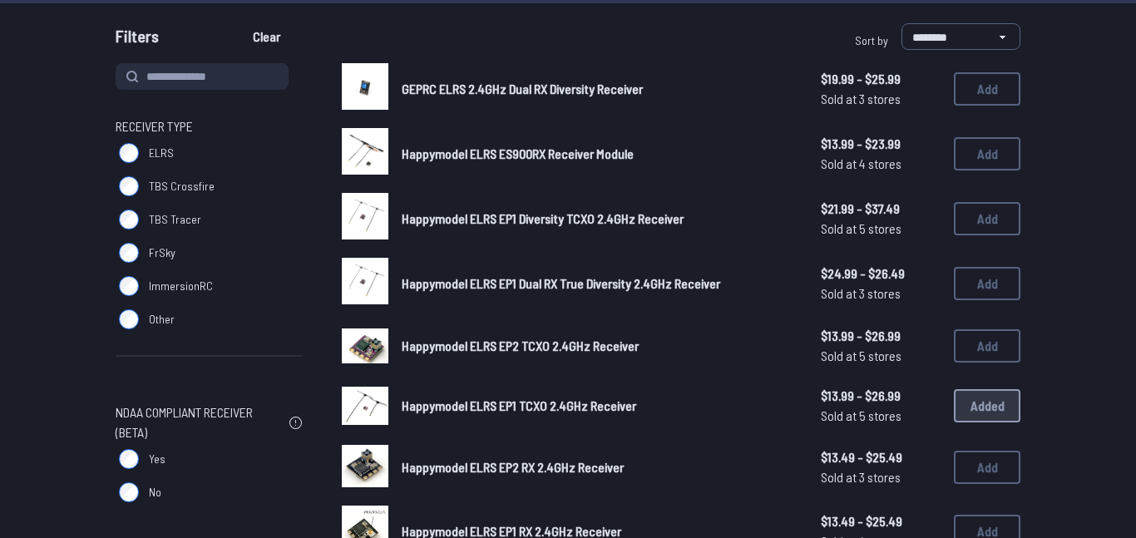
scroll to position [151, 0]
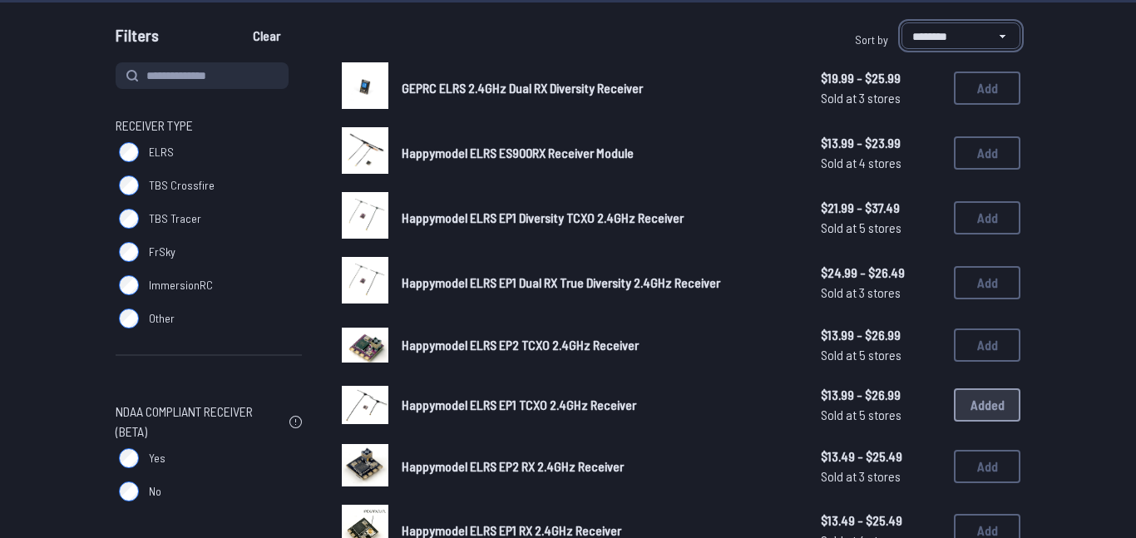
click at [930, 28] on select "**********" at bounding box center [961, 35] width 119 height 27
select select "*********"
click at [902, 22] on select "**********" at bounding box center [961, 35] width 119 height 27
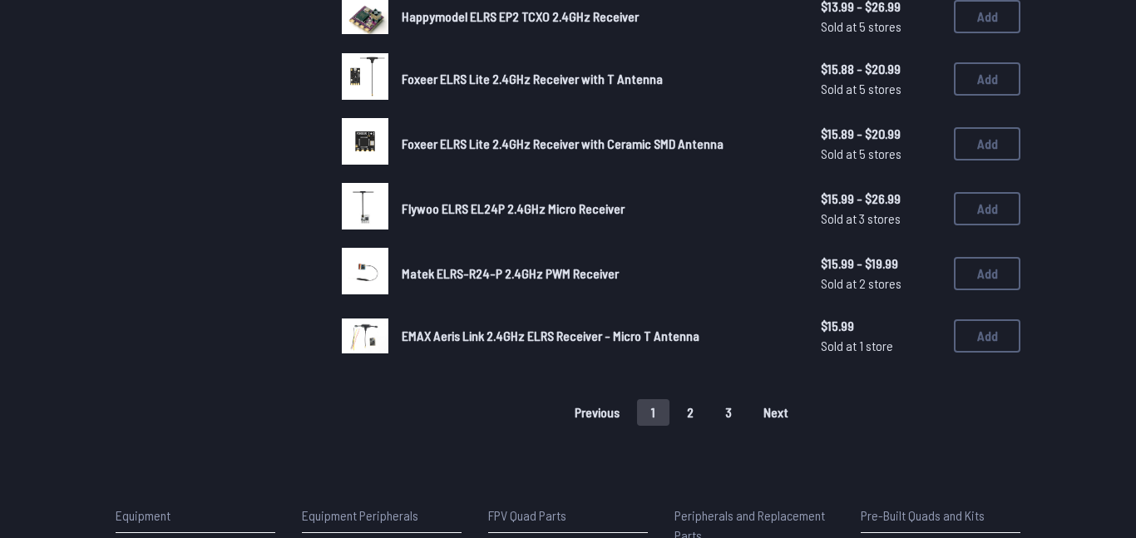
scroll to position [1122, 0]
click at [766, 416] on span "Next" at bounding box center [776, 411] width 25 height 13
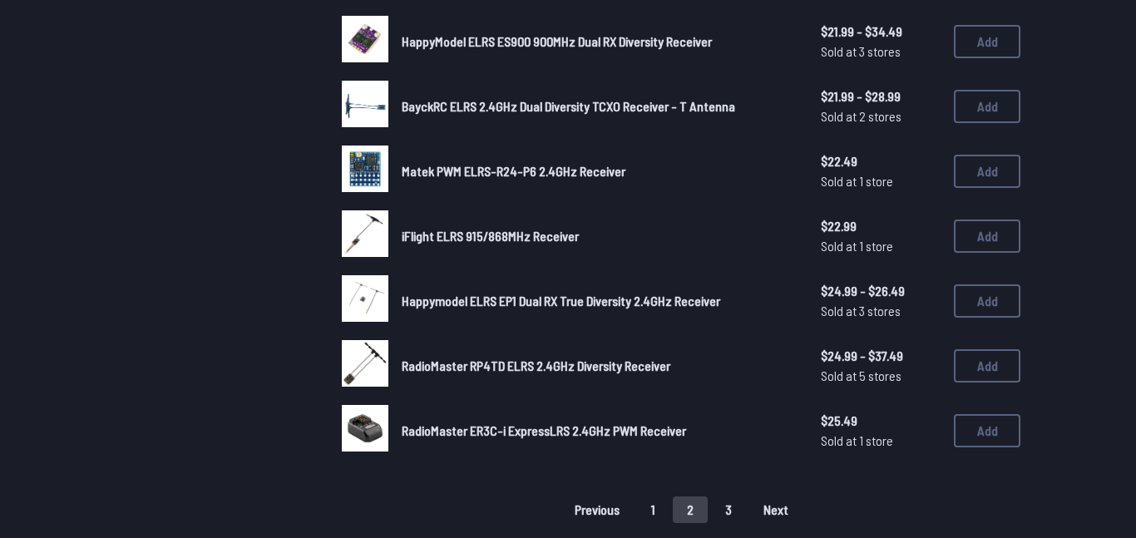
scroll to position [1044, 0]
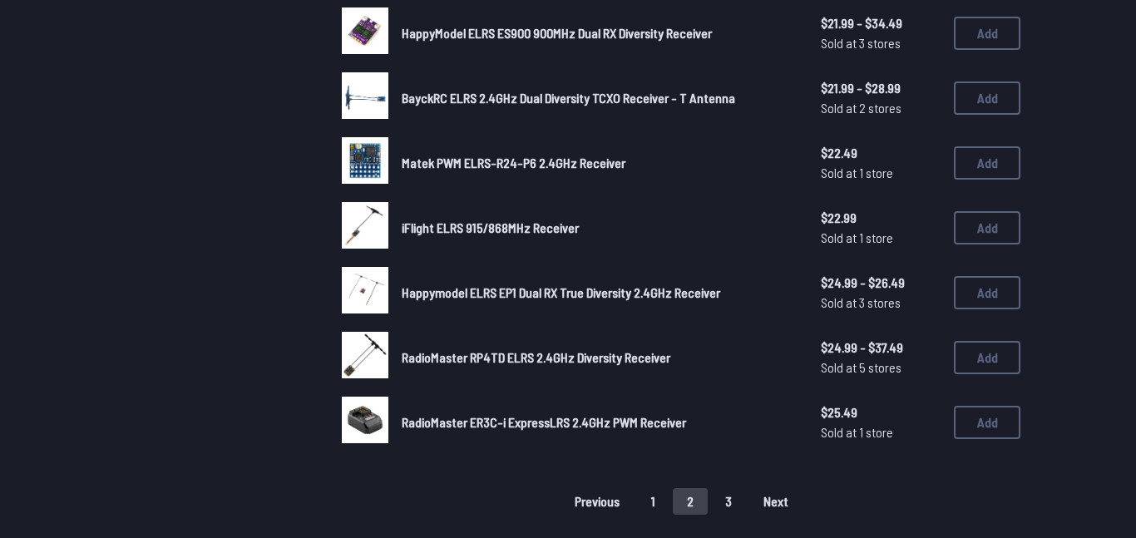
click at [546, 293] on span "Happymodel ELRS EP1 Dual RX True Diversity 2.4GHz Receiver" at bounding box center [561, 292] width 319 height 16
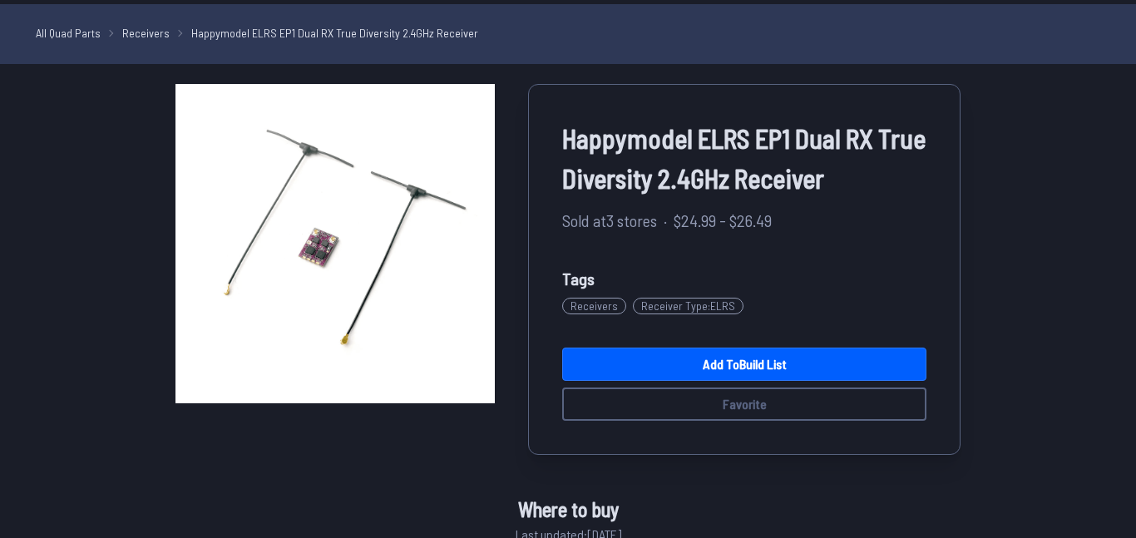
scroll to position [33, 0]
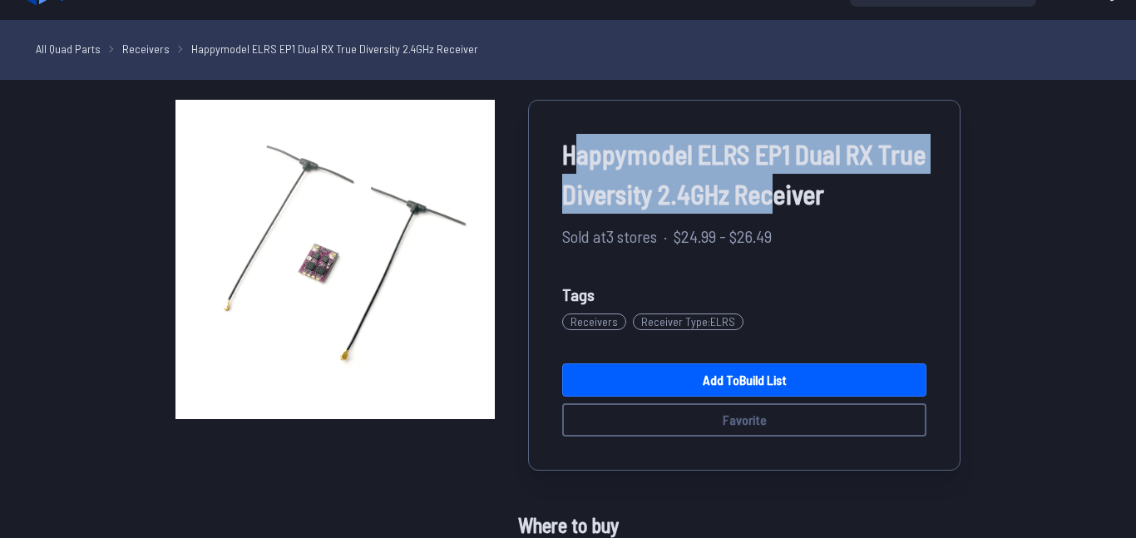
drag, startPoint x: 570, startPoint y: 159, endPoint x: 824, endPoint y: 195, distance: 257.1
click at [824, 195] on span "Happymodel ELRS EP1 Dual RX True Diversity 2.4GHz Receiver" at bounding box center [744, 174] width 364 height 80
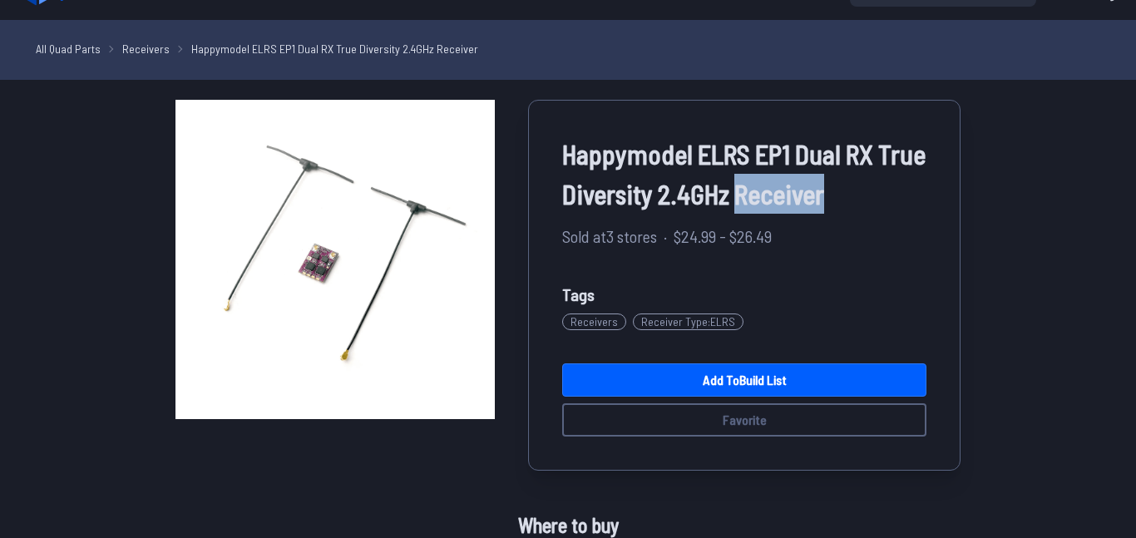
click at [824, 195] on span "Happymodel ELRS EP1 Dual RX True Diversity 2.4GHz Receiver" at bounding box center [744, 174] width 364 height 80
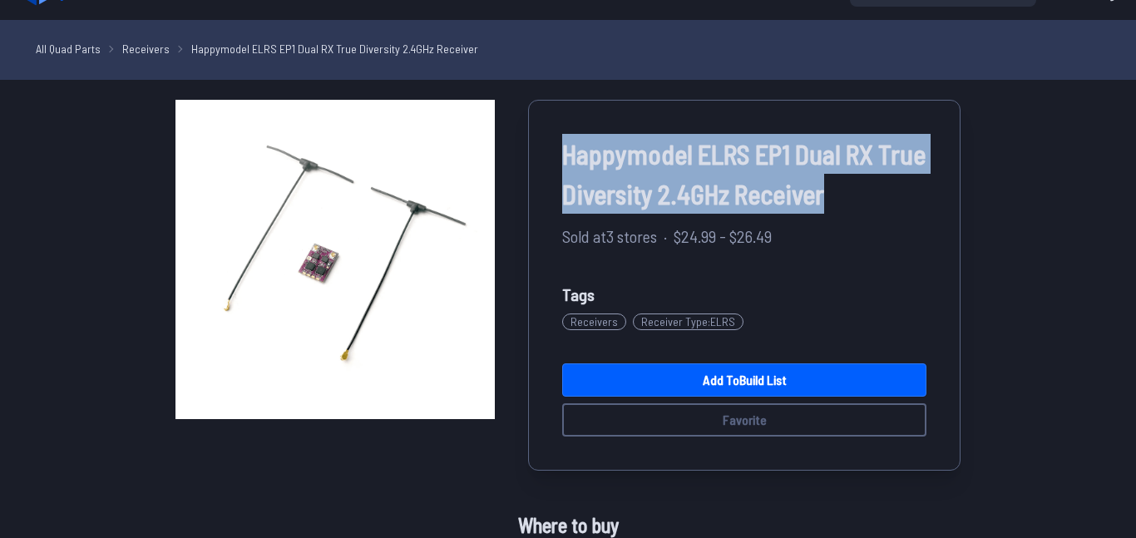
drag, startPoint x: 569, startPoint y: 152, endPoint x: 882, endPoint y: 194, distance: 315.5
click at [882, 194] on span "Happymodel ELRS EP1 Dual RX True Diversity 2.4GHz Receiver" at bounding box center [744, 174] width 364 height 80
copy span "Happymodel ELRS EP1 Dual RX True Diversity 2.4GHz Receiver"
click at [651, 157] on span "Happymodel ELRS EP1 Dual RX True Diversity 2.4GHz Receiver" at bounding box center [744, 174] width 364 height 80
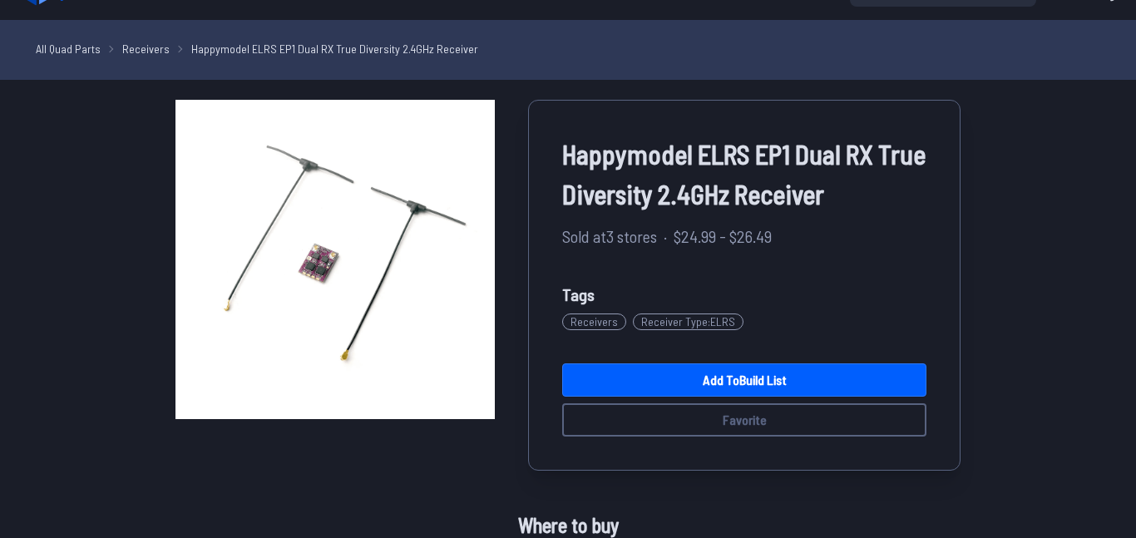
click at [127, 52] on link "Receivers" at bounding box center [145, 48] width 47 height 17
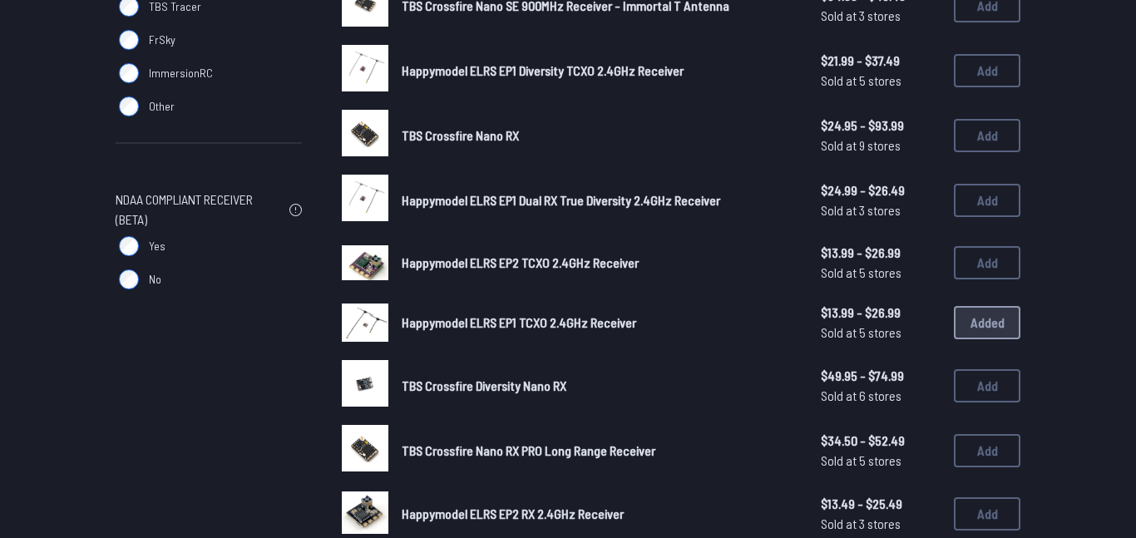
scroll to position [378, 0]
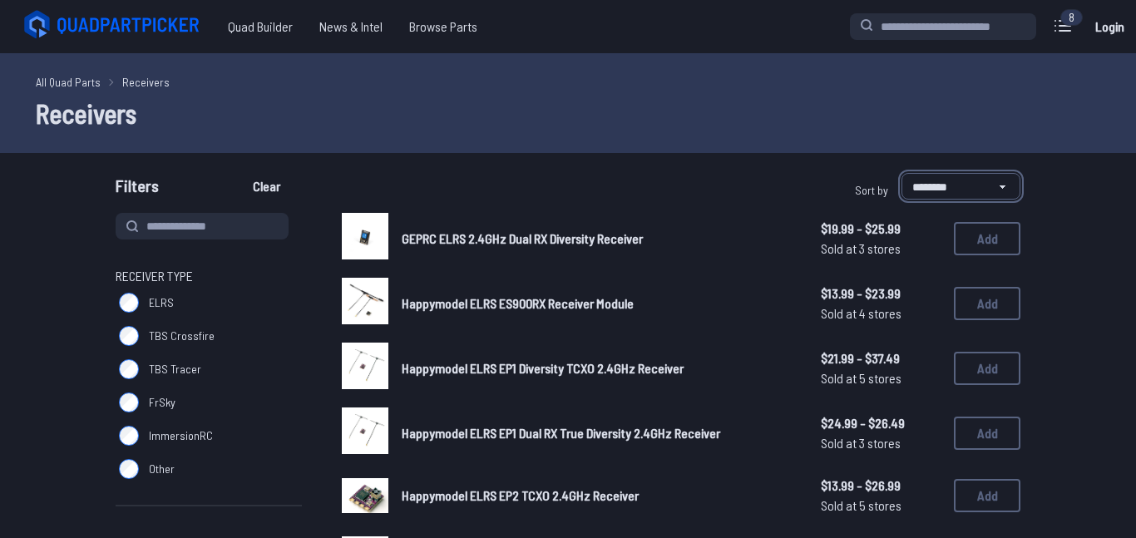
click at [947, 195] on select "**********" at bounding box center [961, 186] width 119 height 27
select select "*********"
click at [902, 173] on select "**********" at bounding box center [961, 186] width 119 height 27
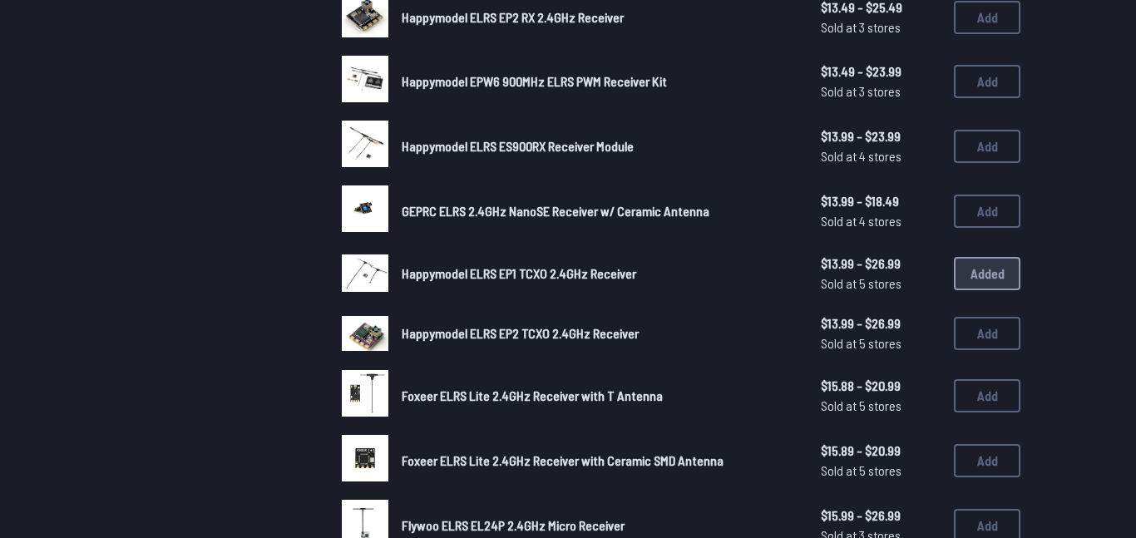
scroll to position [812, 0]
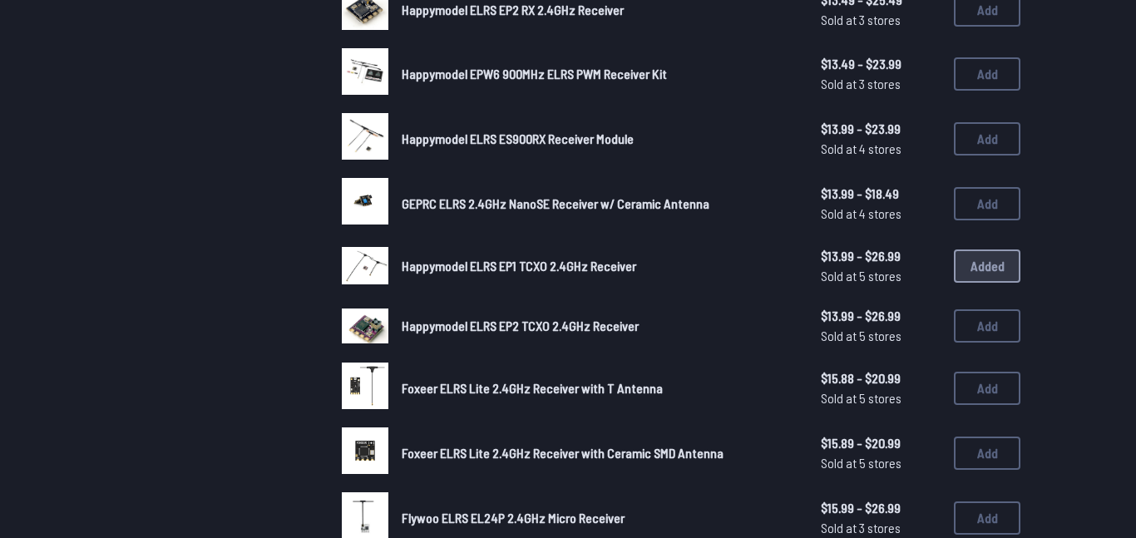
click at [521, 258] on span "Happymodel ELRS EP1 TCXO 2.4GHz Receiver" at bounding box center [519, 266] width 235 height 16
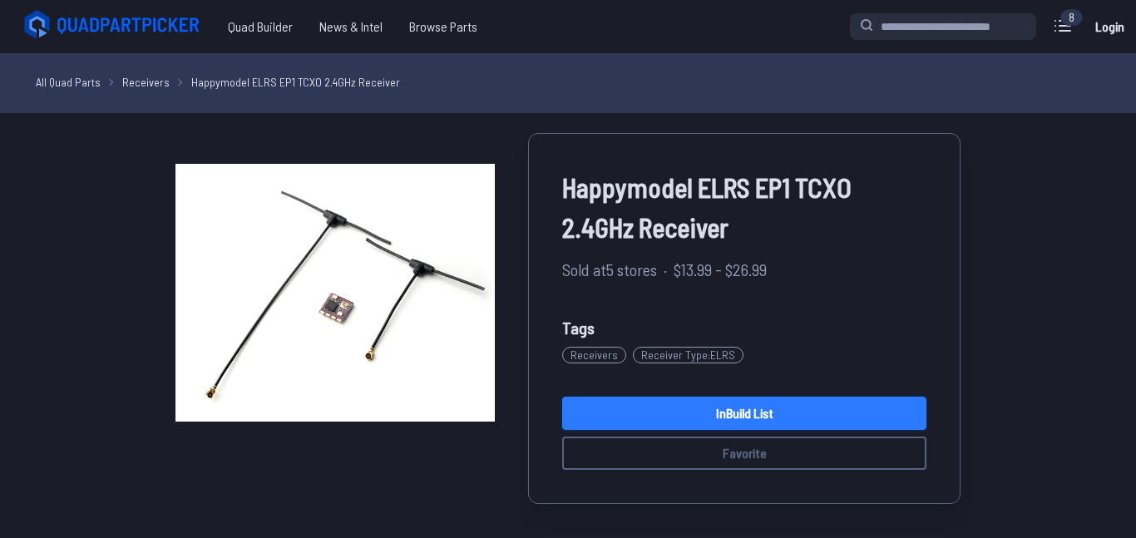
click at [666, 418] on link "In Build List" at bounding box center [744, 413] width 364 height 33
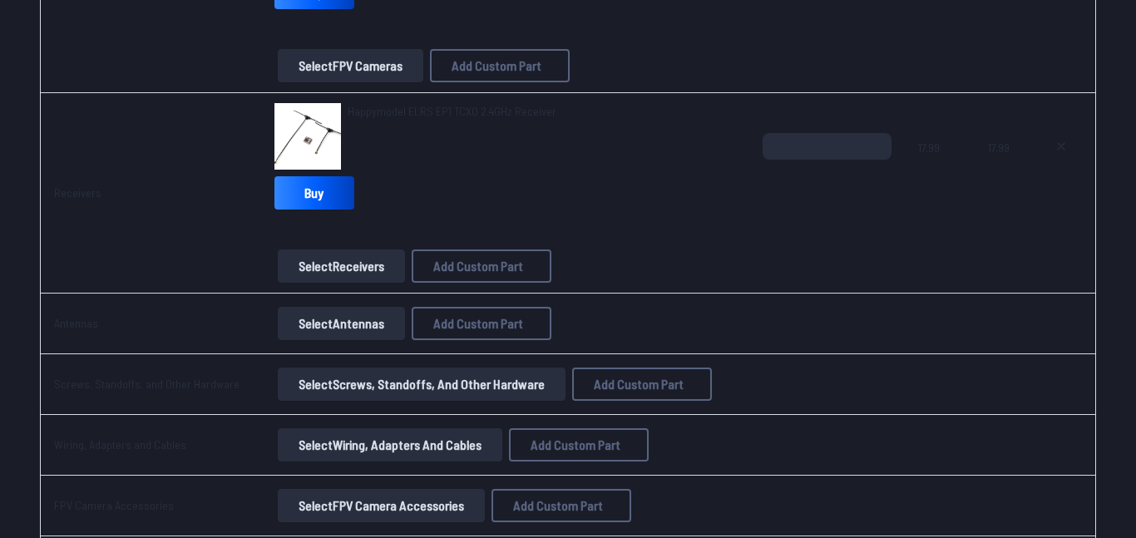
scroll to position [1622, 0]
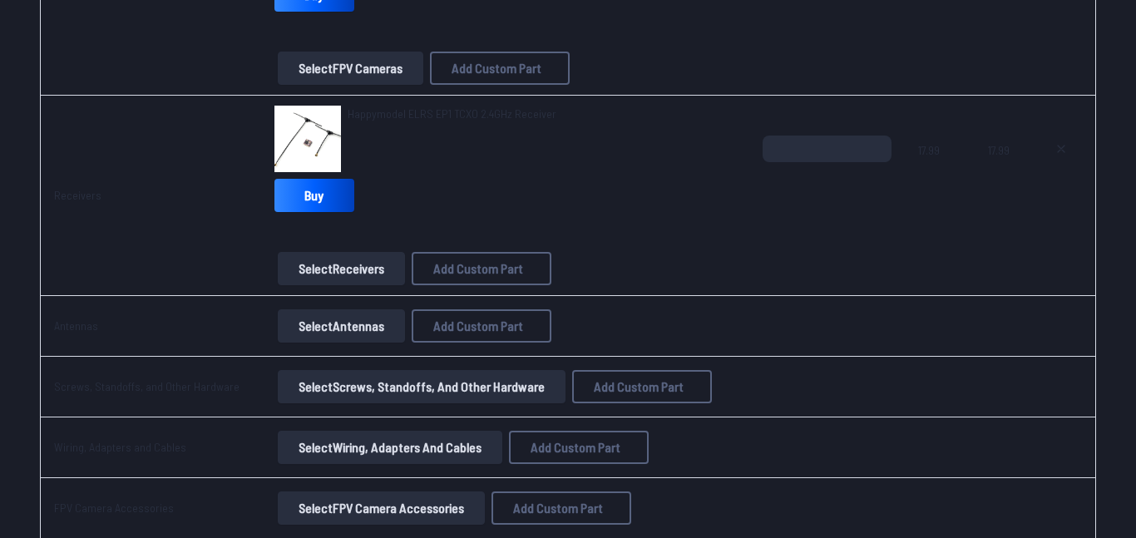
click at [331, 336] on button "Select Antennas" at bounding box center [341, 325] width 127 height 33
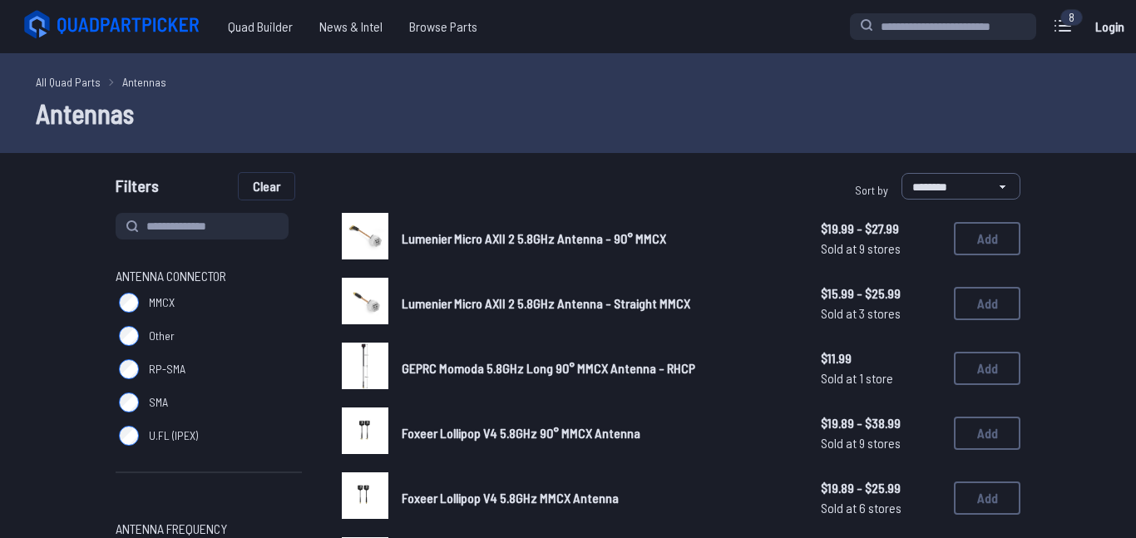
click at [255, 198] on button "Clear" at bounding box center [267, 186] width 56 height 27
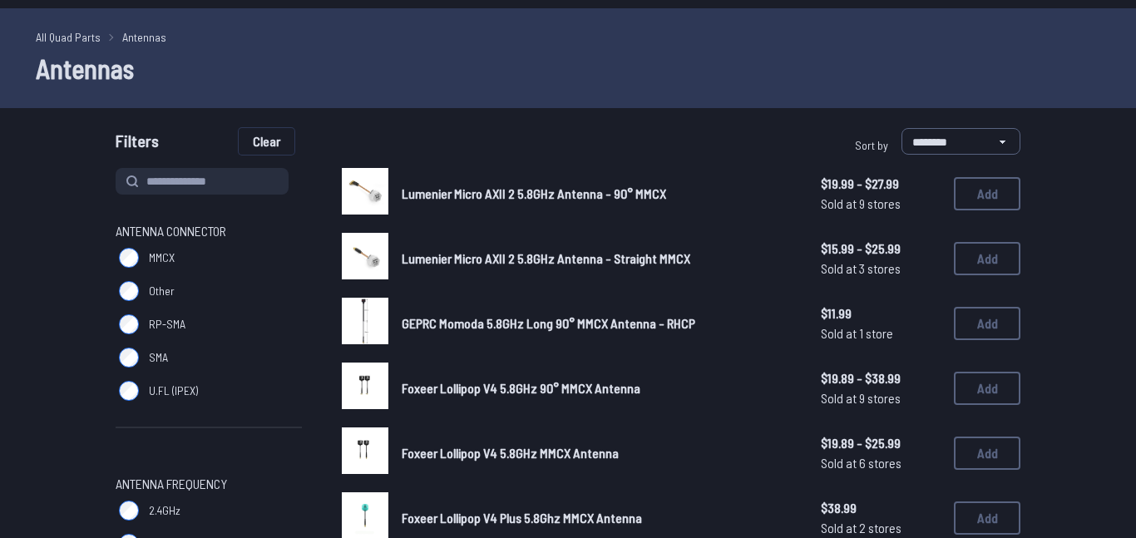
scroll to position [86, 0]
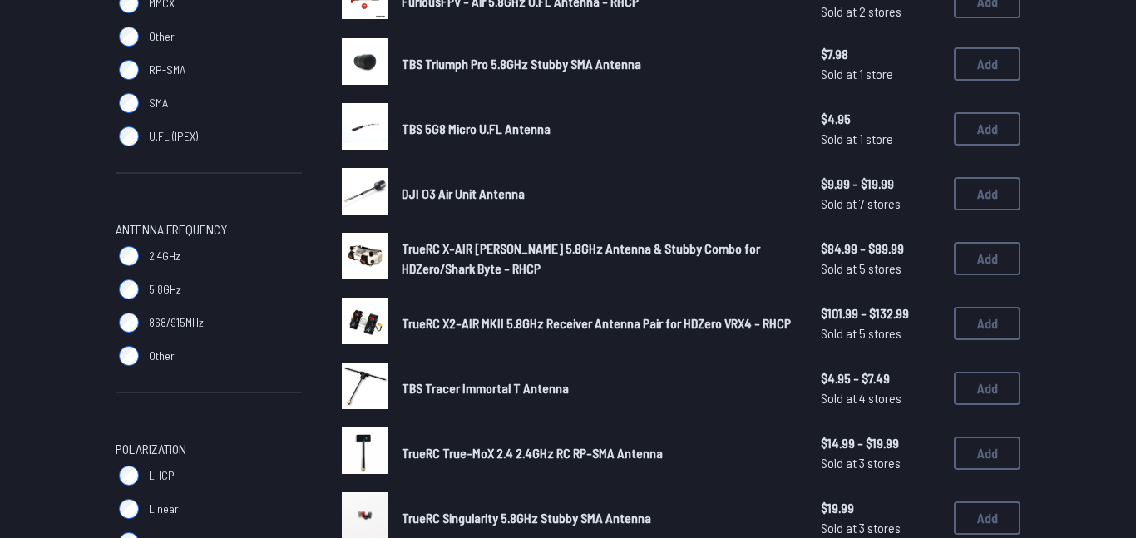
scroll to position [284, 0]
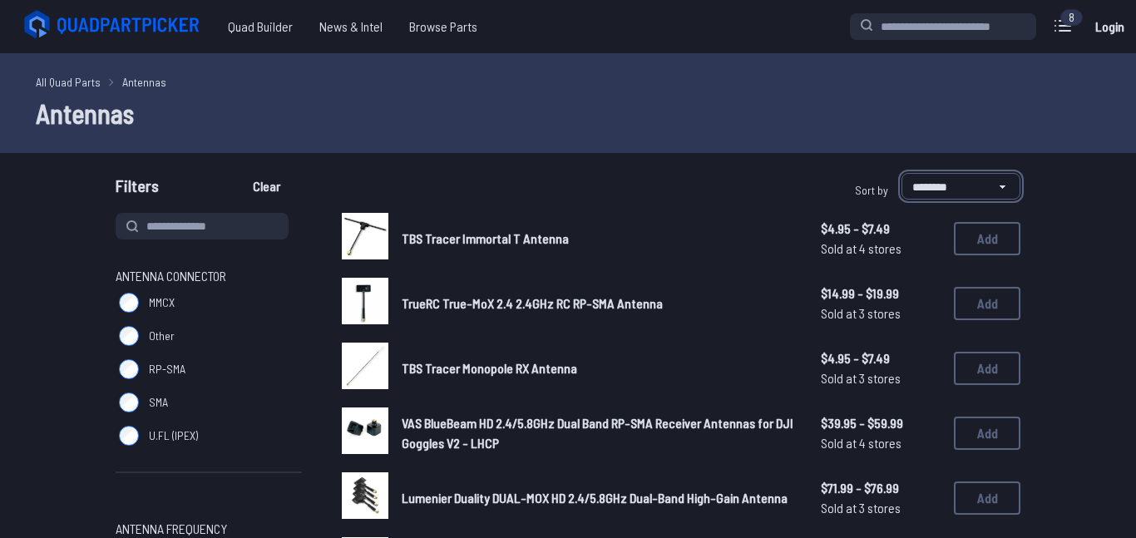
click at [934, 184] on select "**********" at bounding box center [961, 186] width 119 height 27
select select "*********"
click at [902, 173] on select "**********" at bounding box center [961, 186] width 119 height 27
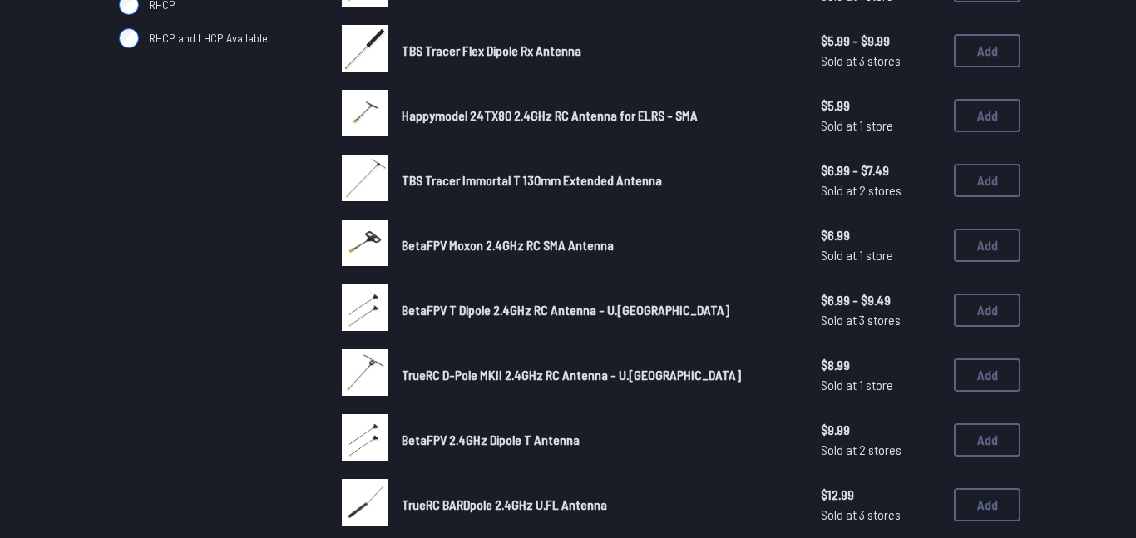
scroll to position [838, 0]
click at [524, 442] on span "BetaFPV 2.4GHz Dipole T Antenna" at bounding box center [491, 439] width 178 height 16
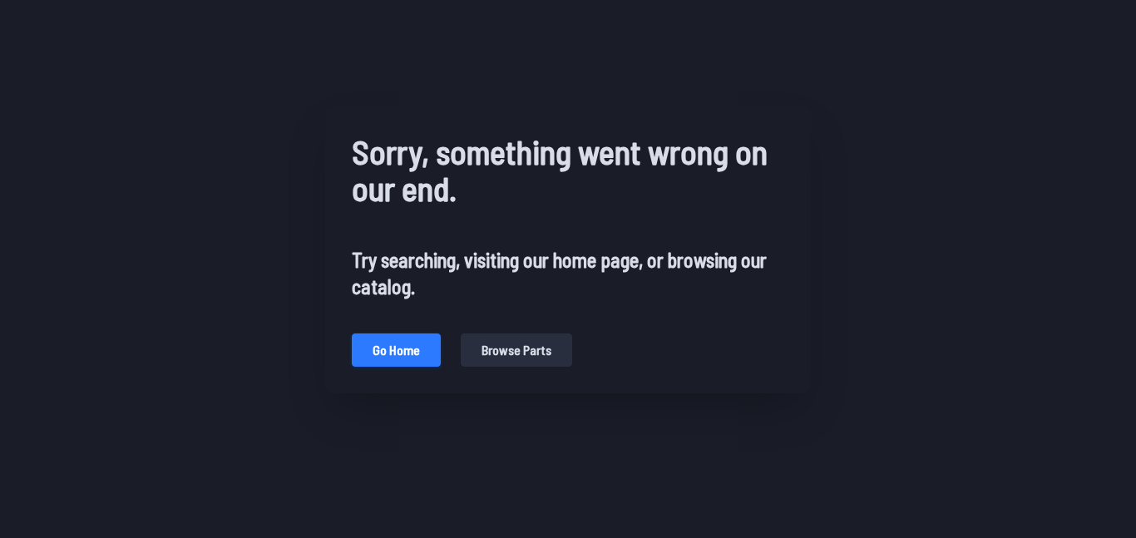
click at [413, 347] on button "Go home" at bounding box center [396, 350] width 89 height 33
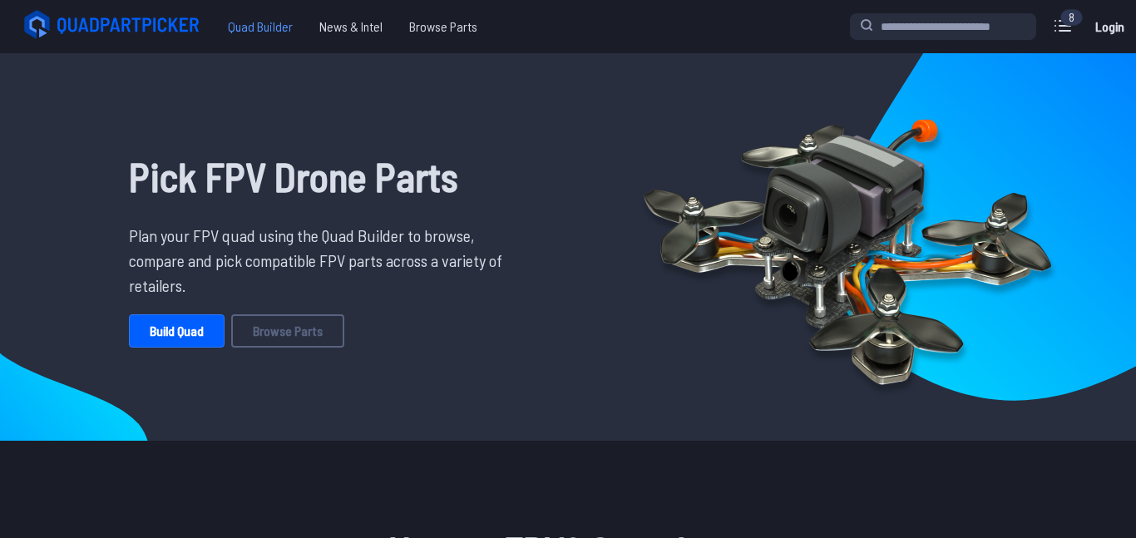
click at [244, 36] on span "Quad Builder" at bounding box center [260, 26] width 91 height 33
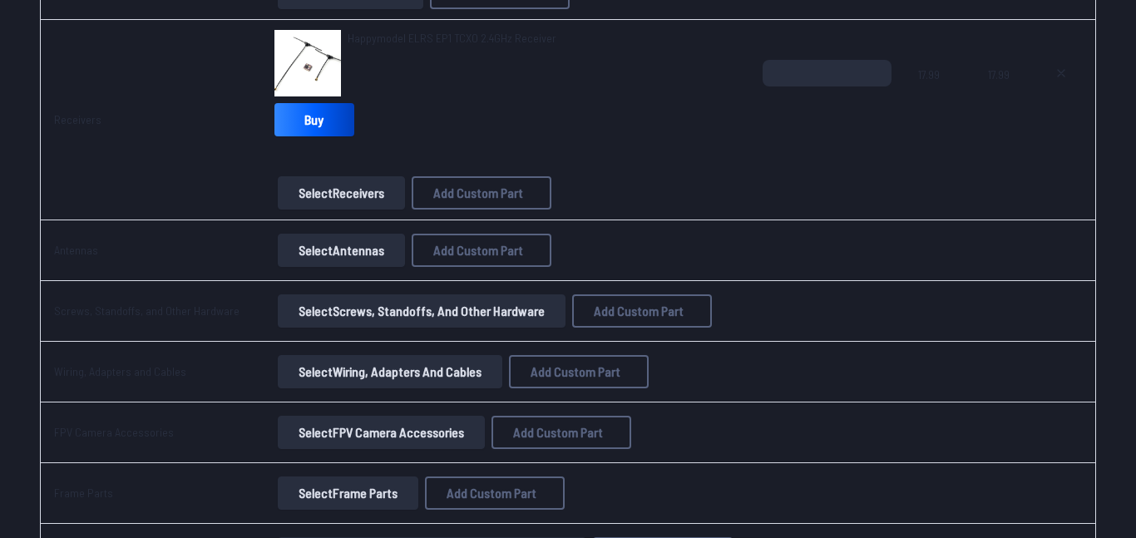
scroll to position [1699, 0]
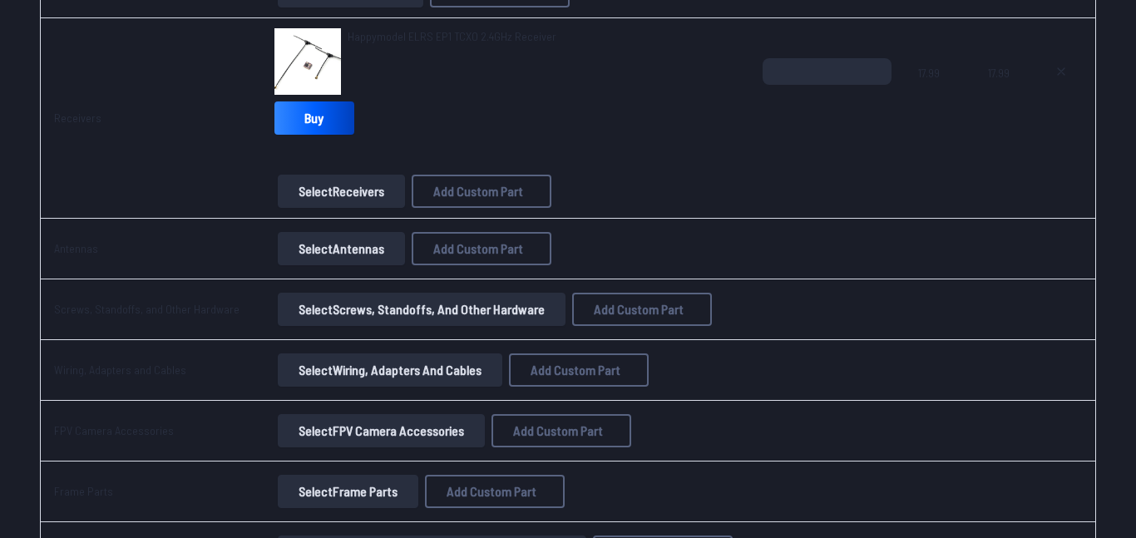
click at [387, 248] on button "Select Antennas" at bounding box center [341, 248] width 127 height 33
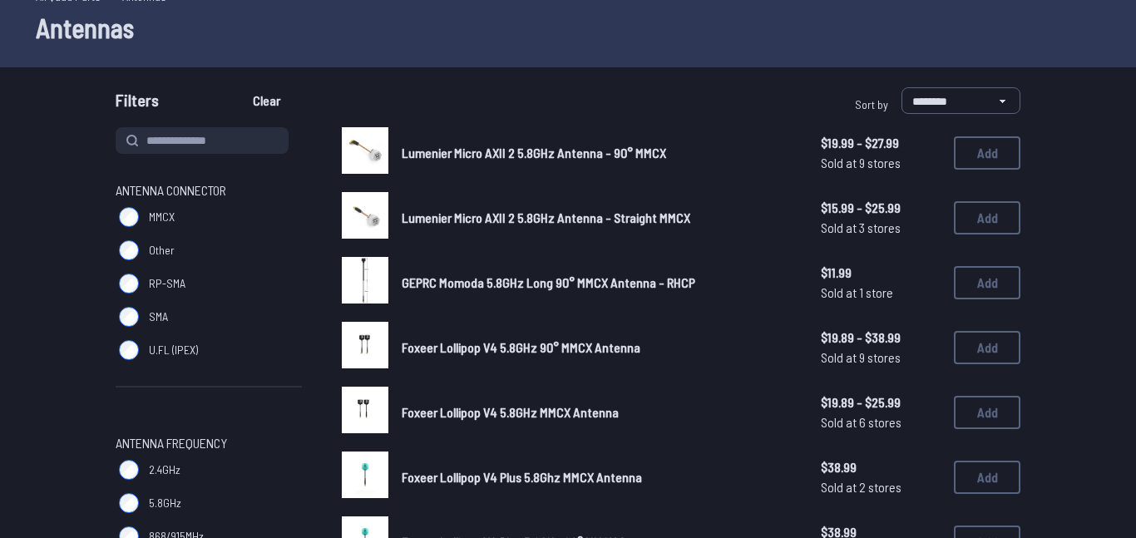
scroll to position [84, 0]
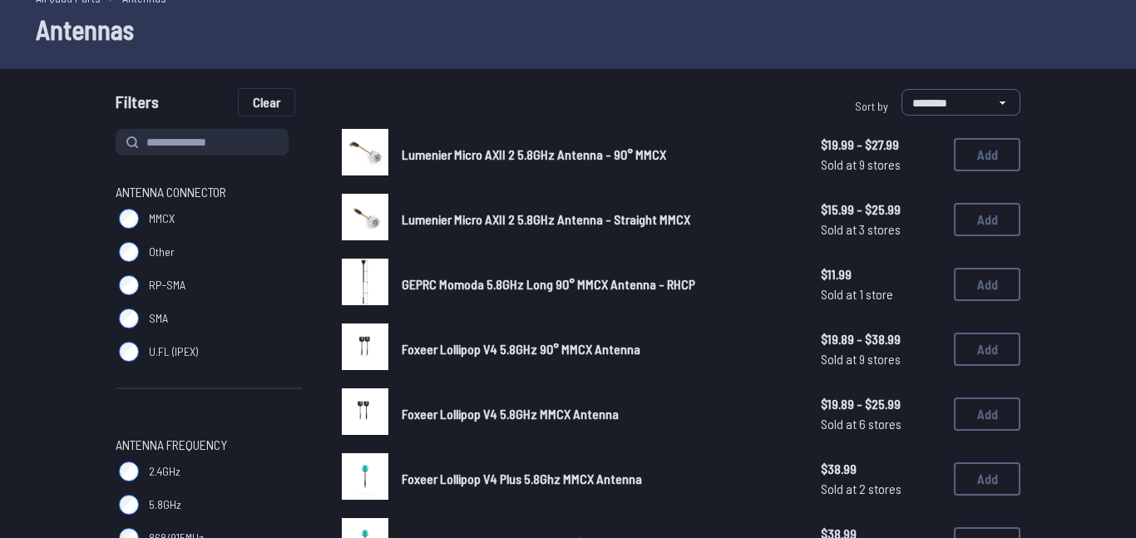
click at [260, 96] on button "Clear" at bounding box center [267, 102] width 56 height 27
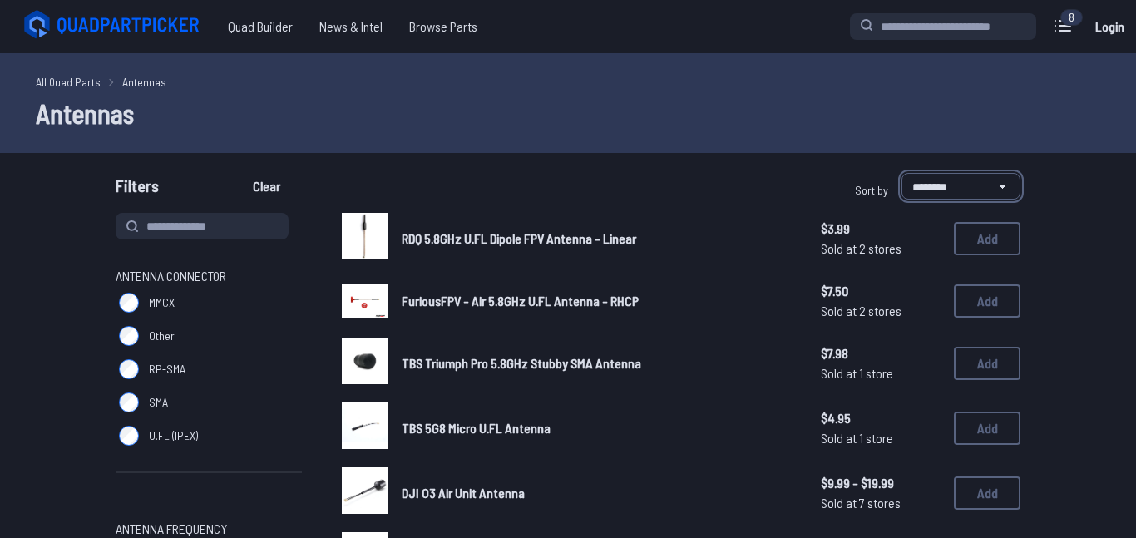
click at [974, 184] on select "**********" at bounding box center [961, 186] width 119 height 27
select select "*********"
click at [902, 173] on select "**********" at bounding box center [961, 186] width 119 height 27
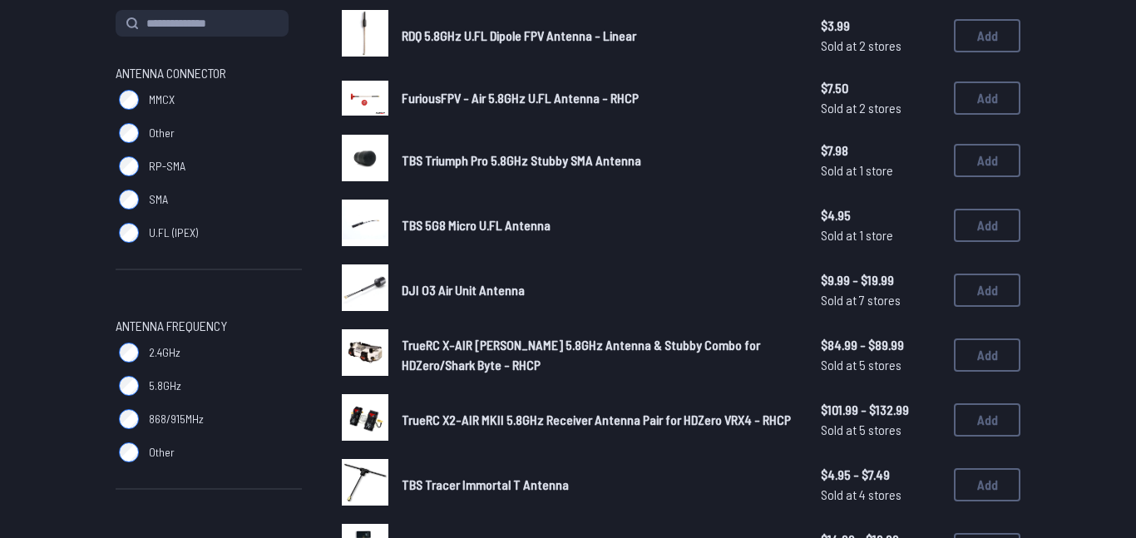
scroll to position [204, 0]
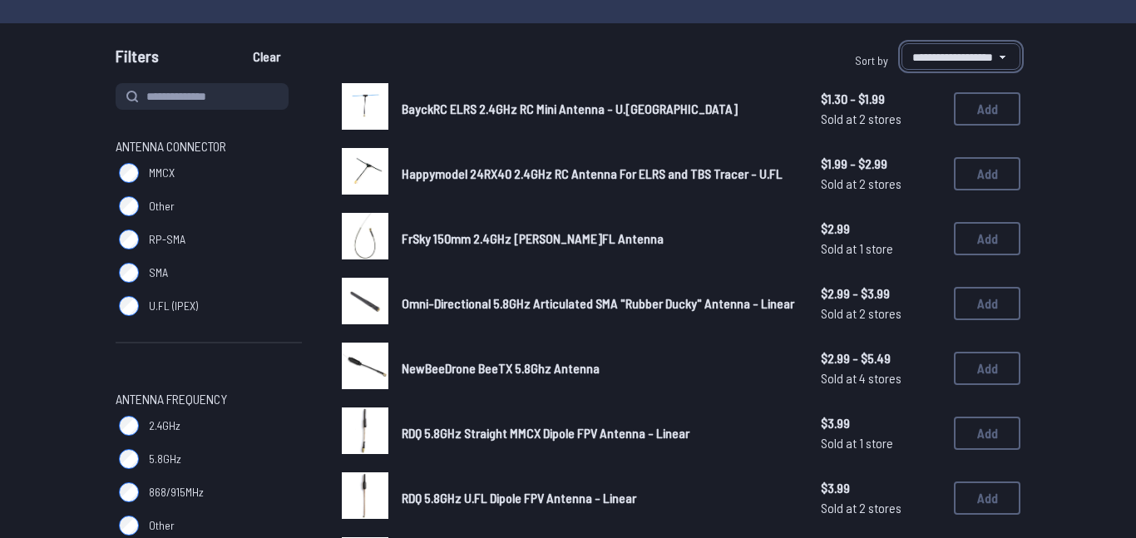
scroll to position [145, 0]
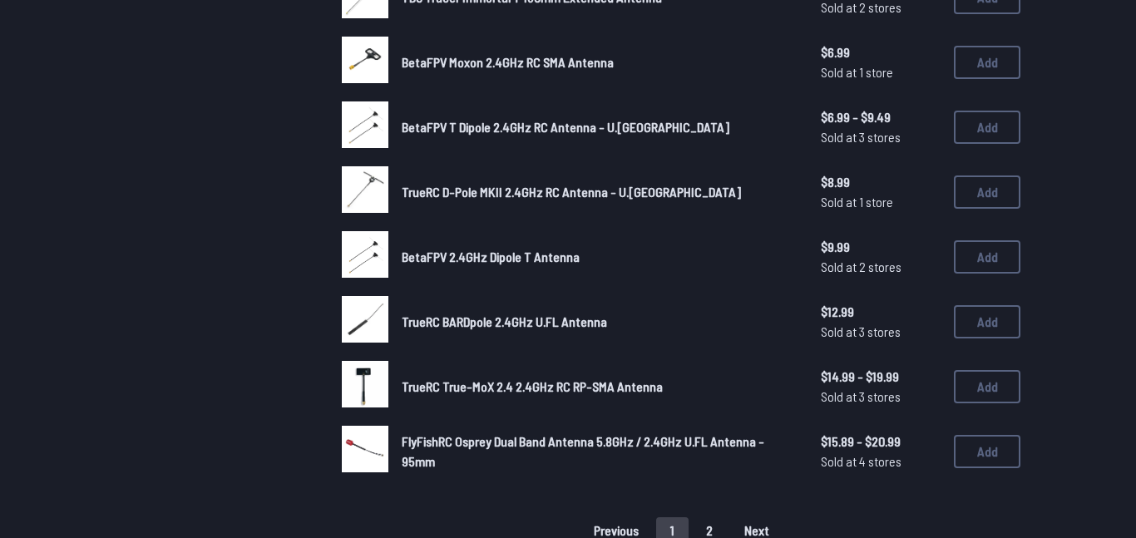
scroll to position [1023, 0]
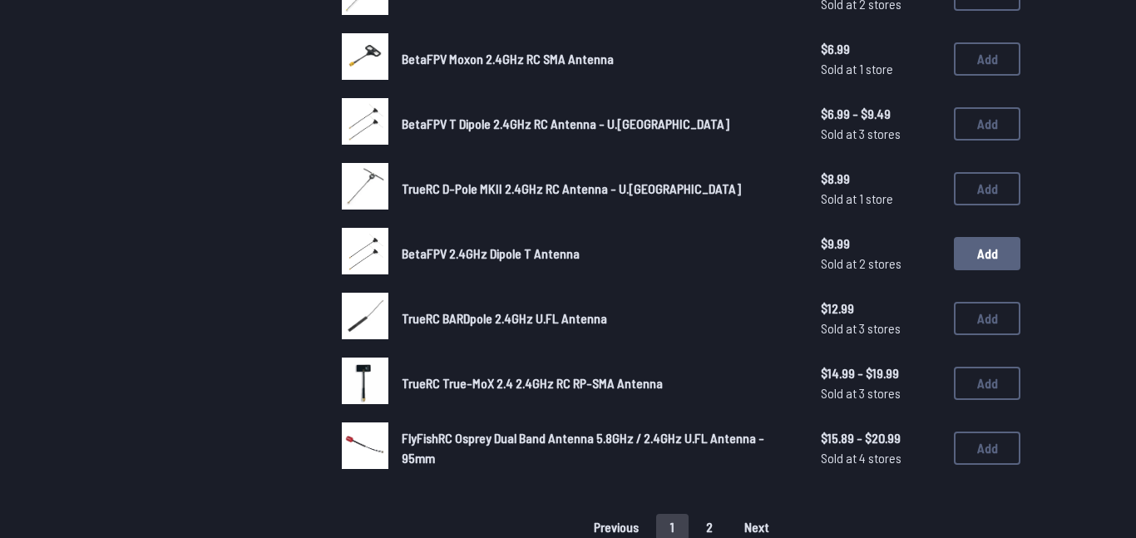
click at [964, 249] on button "Add" at bounding box center [987, 253] width 67 height 33
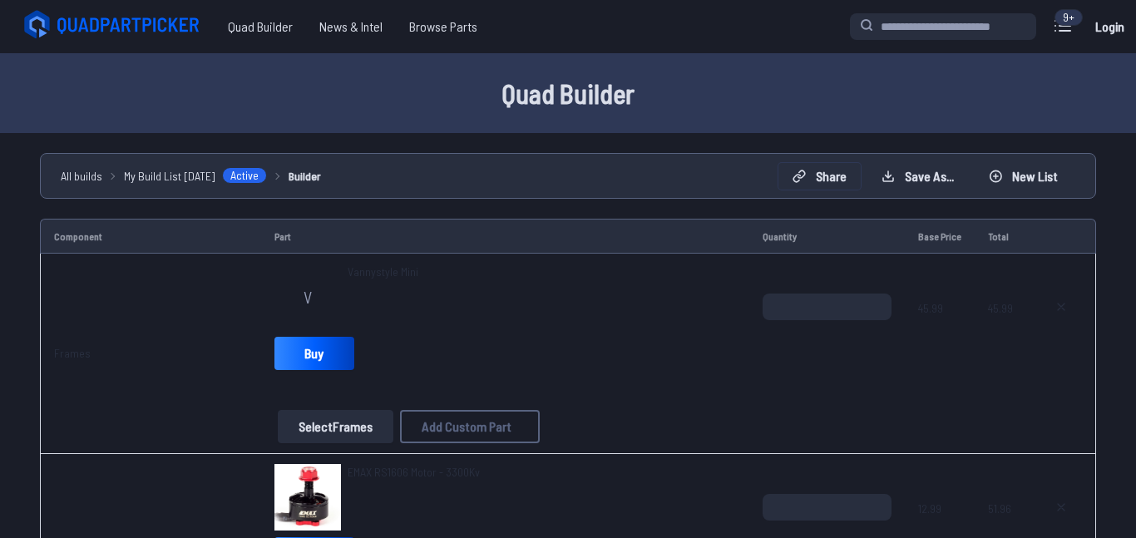
click at [838, 174] on button "Share" at bounding box center [819, 176] width 82 height 27
click at [423, 215] on button "Copy link" at bounding box center [409, 217] width 154 height 24
click at [791, 268] on button "Copy List" at bounding box center [770, 277] width 72 height 24
